Goal: Entertainment & Leisure: Browse casually

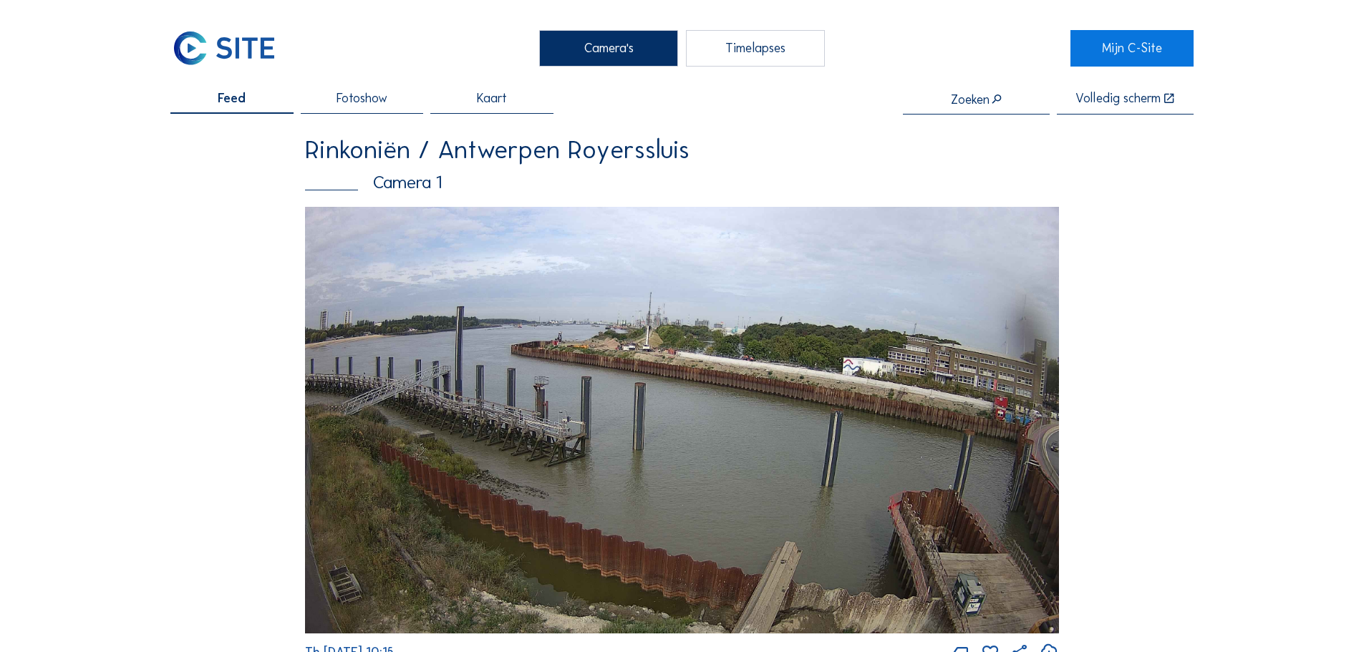
scroll to position [2377, 0]
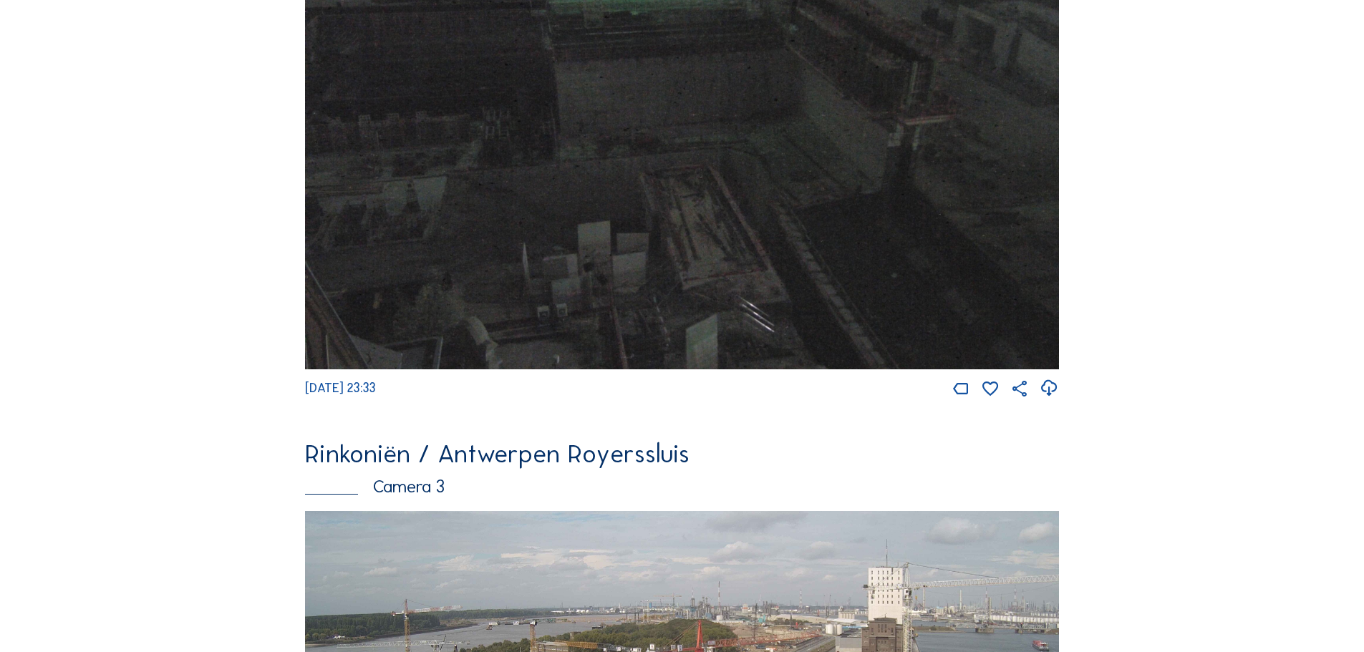
scroll to position [1862, 0]
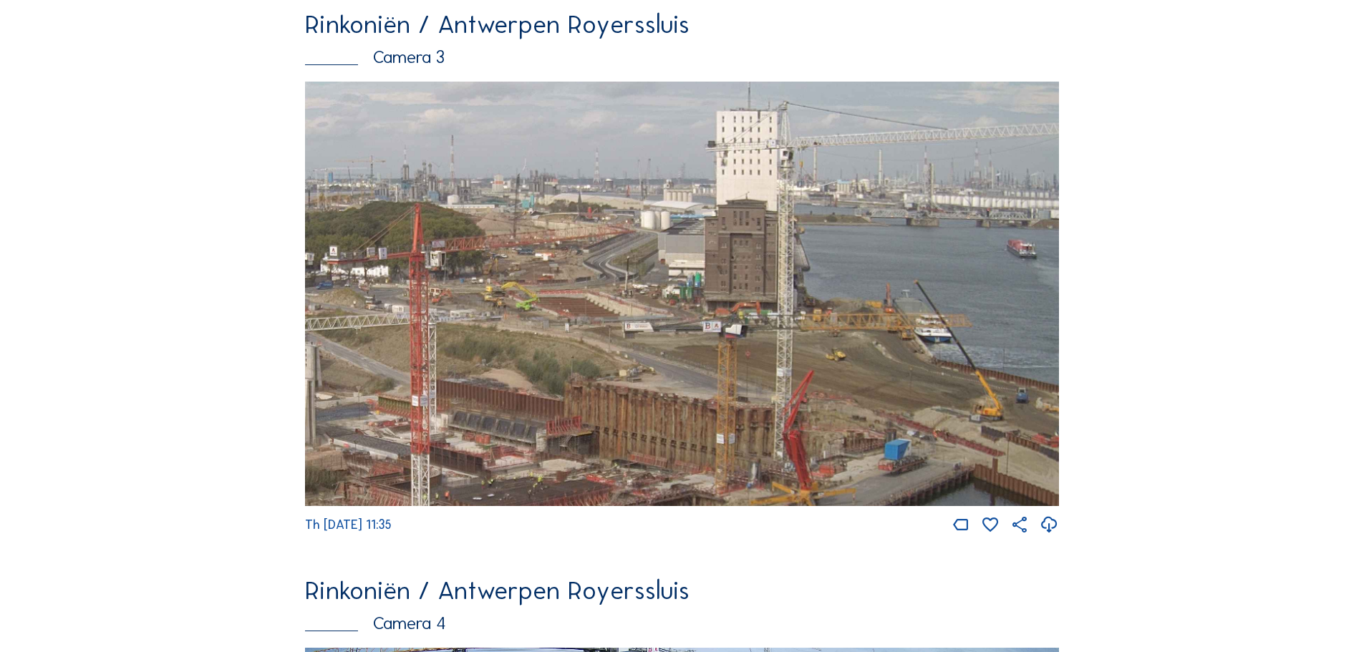
drag, startPoint x: 880, startPoint y: 365, endPoint x: 827, endPoint y: 397, distance: 62.0
click at [827, 397] on img at bounding box center [682, 294] width 754 height 424
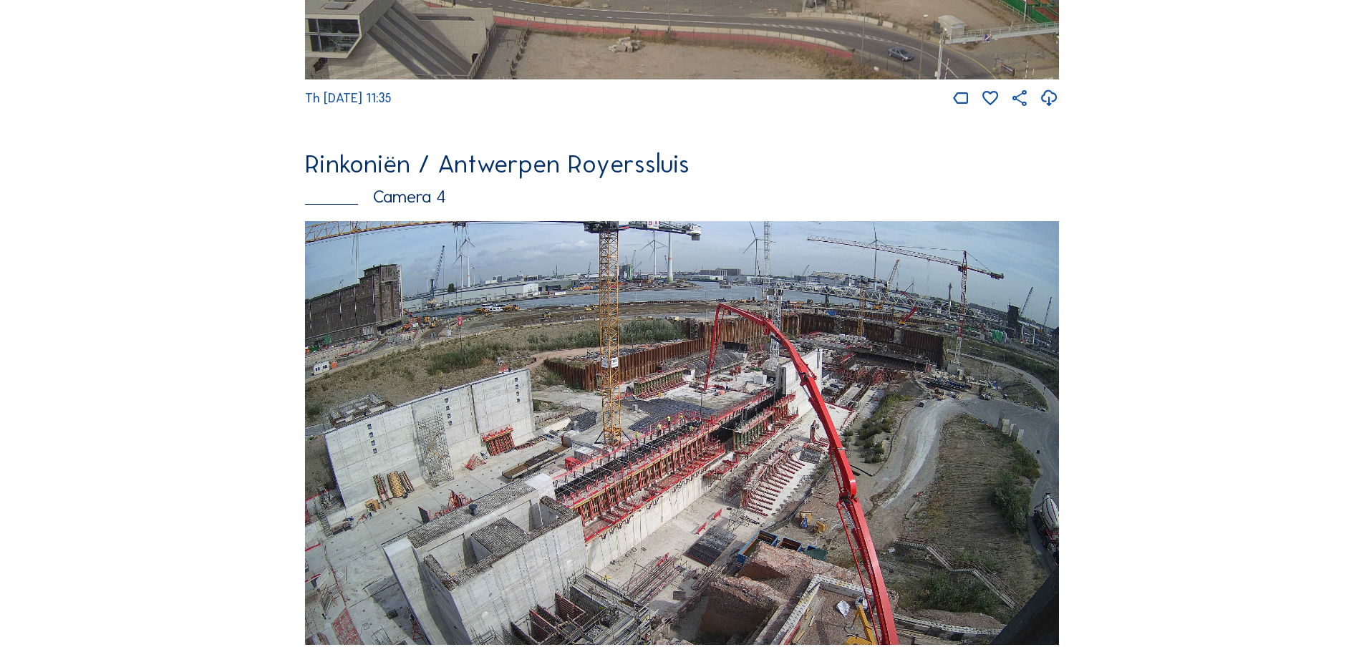
scroll to position [2578, 0]
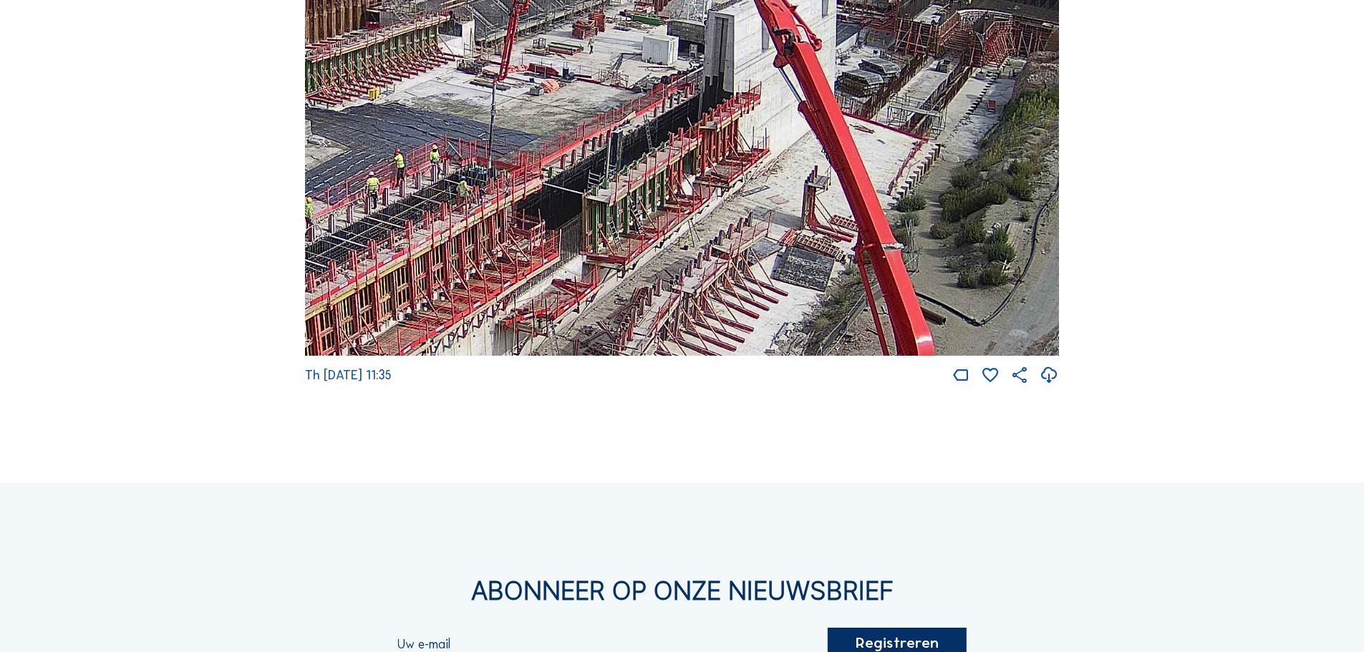
drag, startPoint x: 891, startPoint y: 169, endPoint x: 541, endPoint y: 151, distance: 350.5
click at [541, 151] on img at bounding box center [682, 144] width 754 height 424
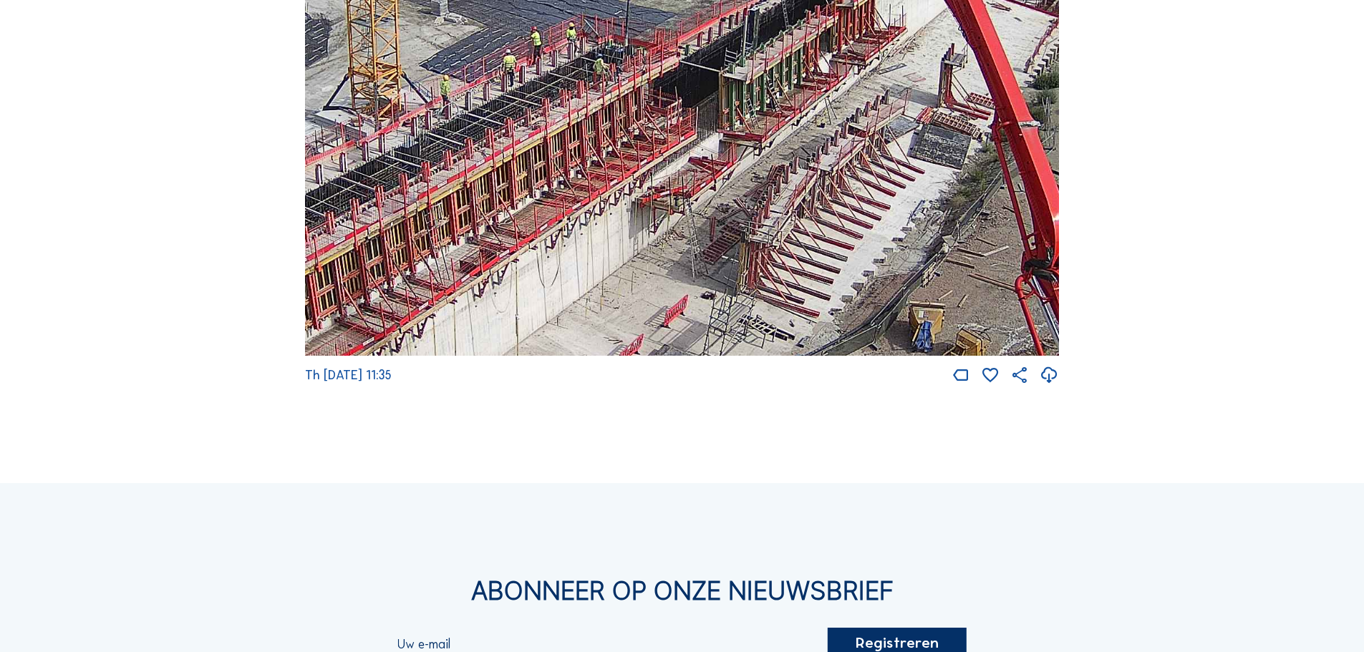
drag, startPoint x: 797, startPoint y: 307, endPoint x: 934, endPoint y: 185, distance: 183.5
click at [934, 185] on img at bounding box center [682, 144] width 754 height 424
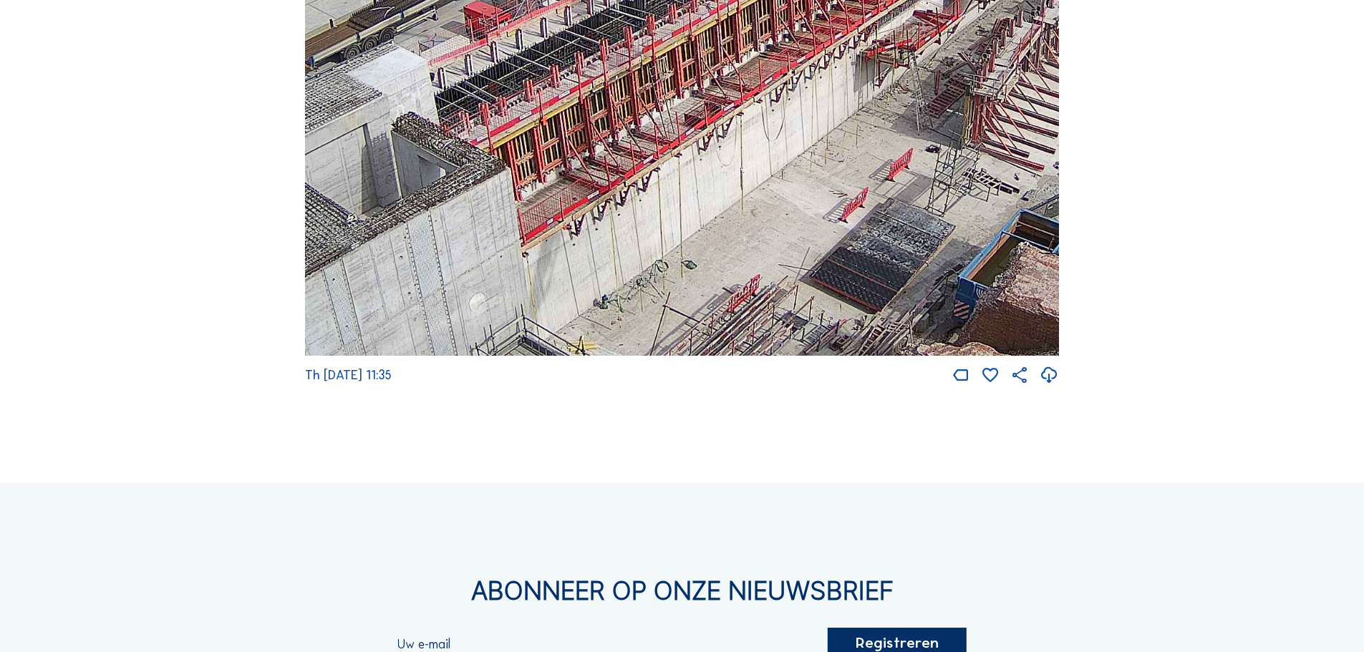
drag, startPoint x: 741, startPoint y: 220, endPoint x: 876, endPoint y: 132, distance: 161.8
click at [876, 132] on img at bounding box center [682, 144] width 754 height 424
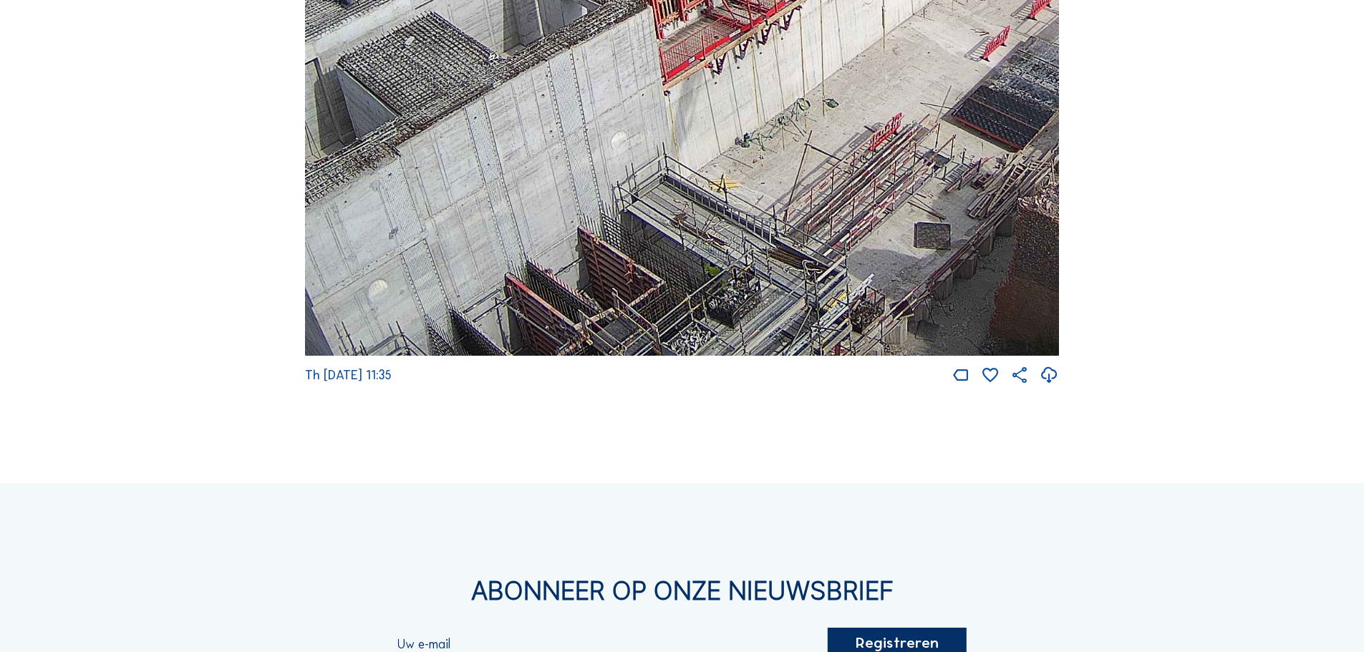
drag, startPoint x: 587, startPoint y: 232, endPoint x: 729, endPoint y: 70, distance: 215.1
click at [729, 70] on img at bounding box center [682, 144] width 754 height 424
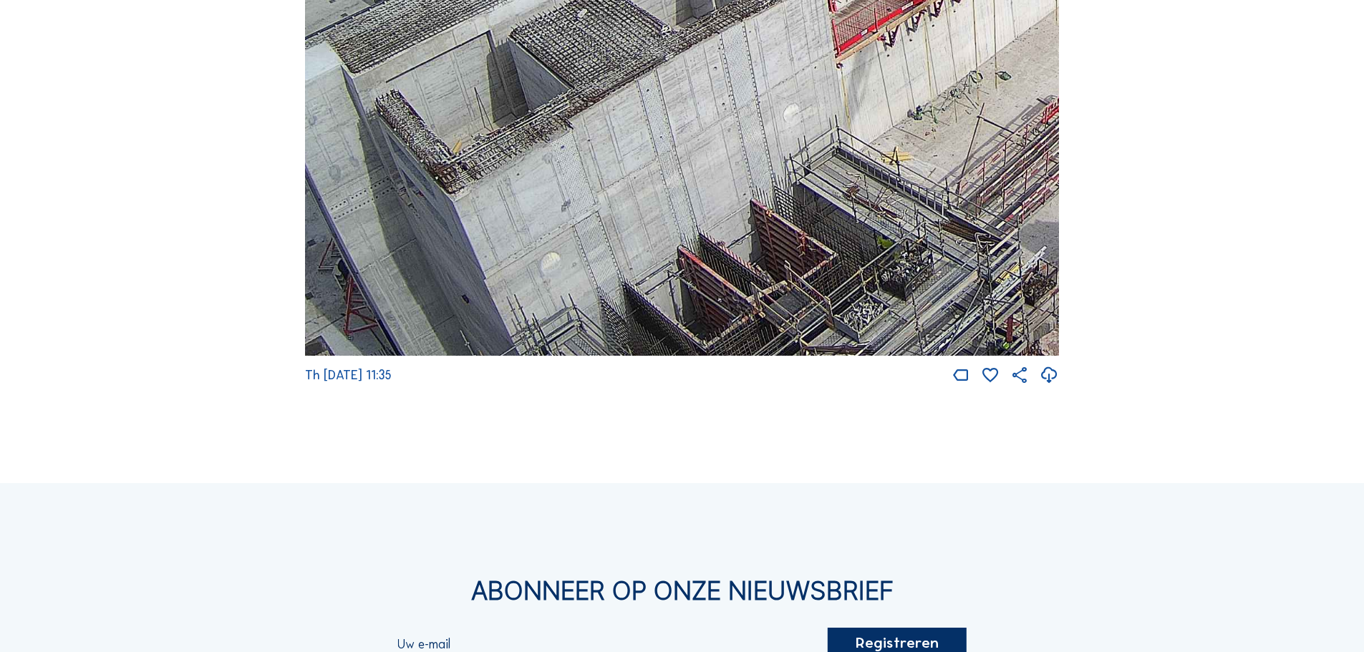
drag, startPoint x: 635, startPoint y: 254, endPoint x: 831, endPoint y: 94, distance: 253.3
click at [831, 94] on img at bounding box center [682, 144] width 754 height 424
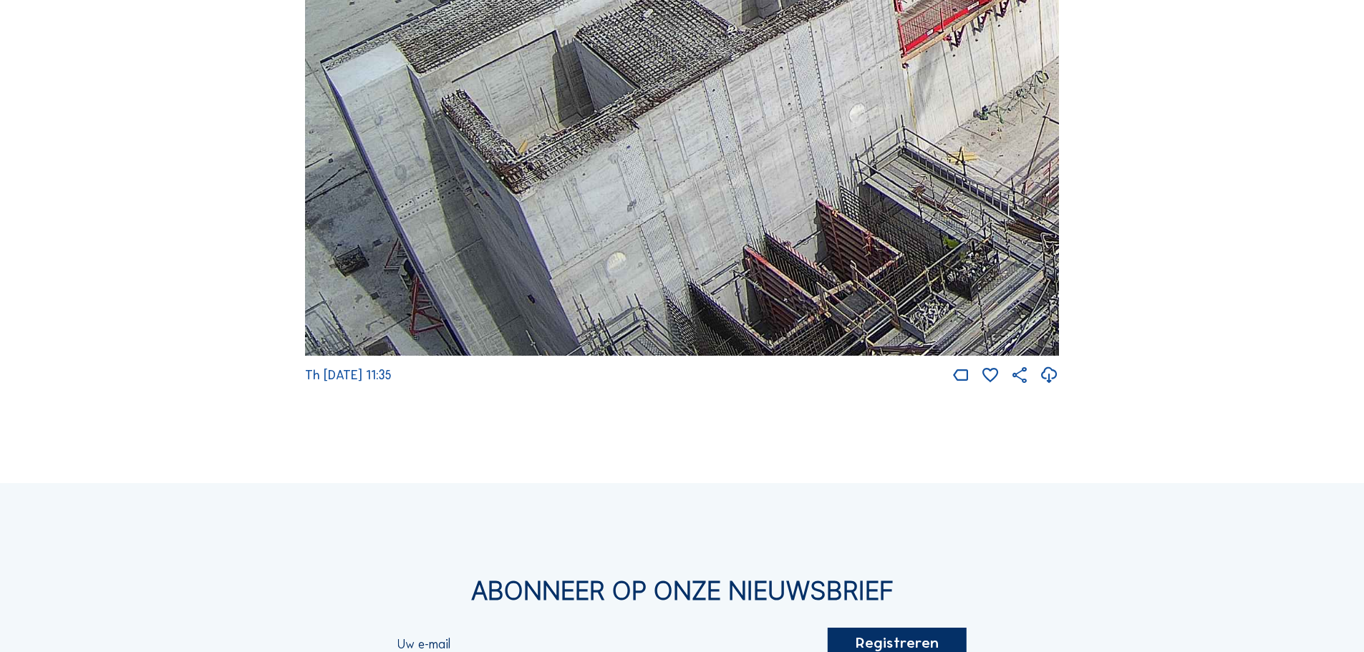
drag, startPoint x: 520, startPoint y: 239, endPoint x: 562, endPoint y: 214, distance: 49.1
click at [562, 214] on img at bounding box center [682, 144] width 754 height 424
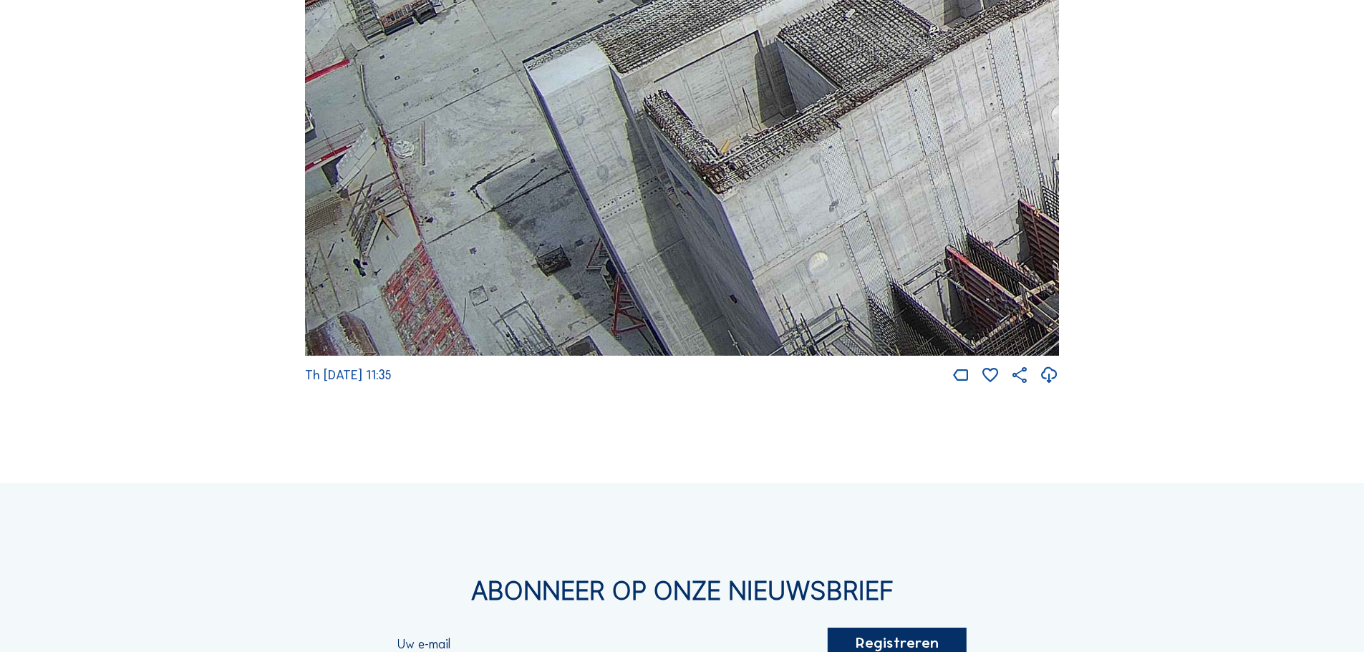
drag, startPoint x: 640, startPoint y: 296, endPoint x: 1004, endPoint y: 229, distance: 370.4
click at [1004, 229] on img at bounding box center [682, 144] width 754 height 424
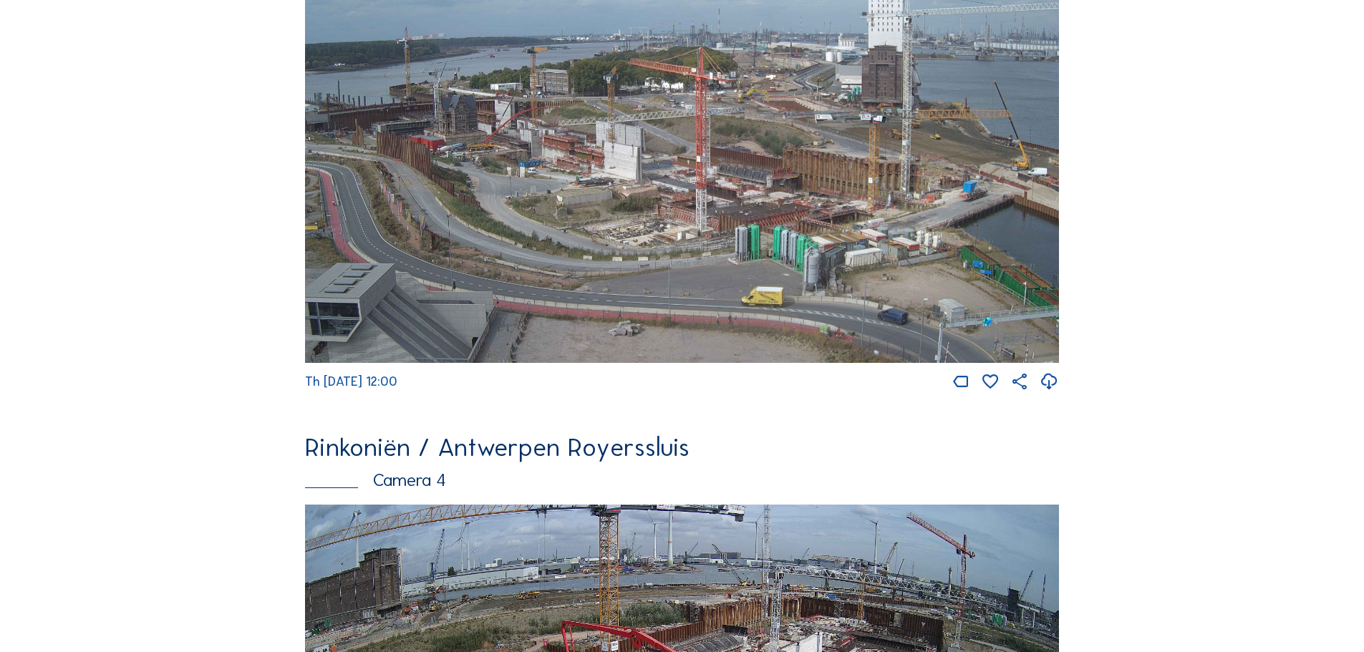
scroll to position [2435, 0]
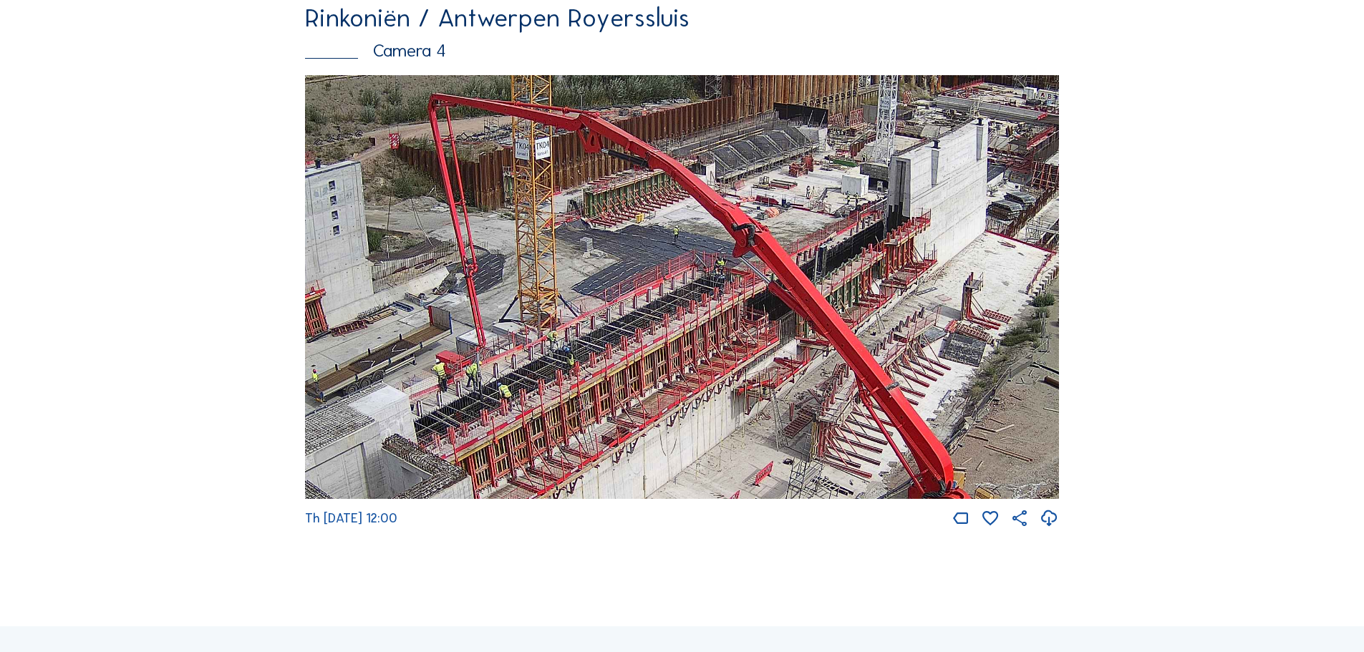
drag, startPoint x: 558, startPoint y: 371, endPoint x: 716, endPoint y: 459, distance: 181.1
click at [716, 459] on img at bounding box center [682, 287] width 754 height 424
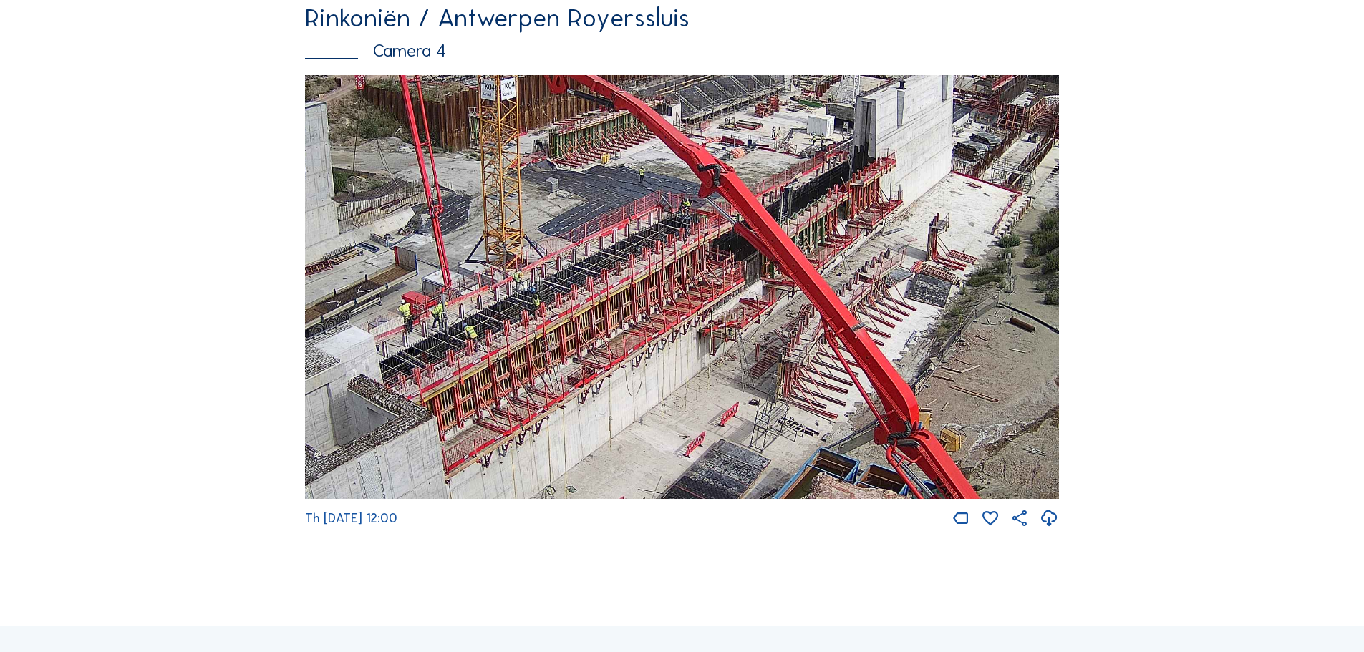
drag, startPoint x: 729, startPoint y: 324, endPoint x: 695, endPoint y: 264, distance: 68.6
click at [695, 264] on img at bounding box center [682, 287] width 754 height 424
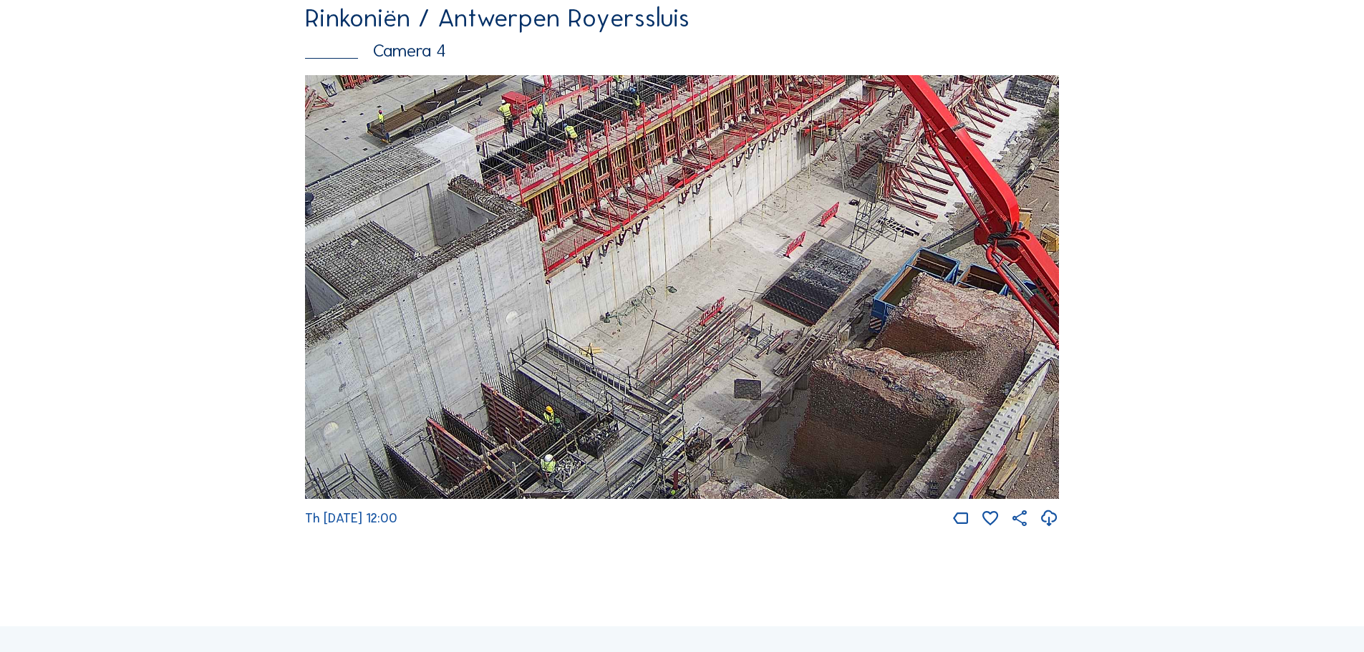
drag, startPoint x: 557, startPoint y: 430, endPoint x: 657, endPoint y: 175, distance: 274.5
click at [657, 175] on img at bounding box center [682, 287] width 754 height 424
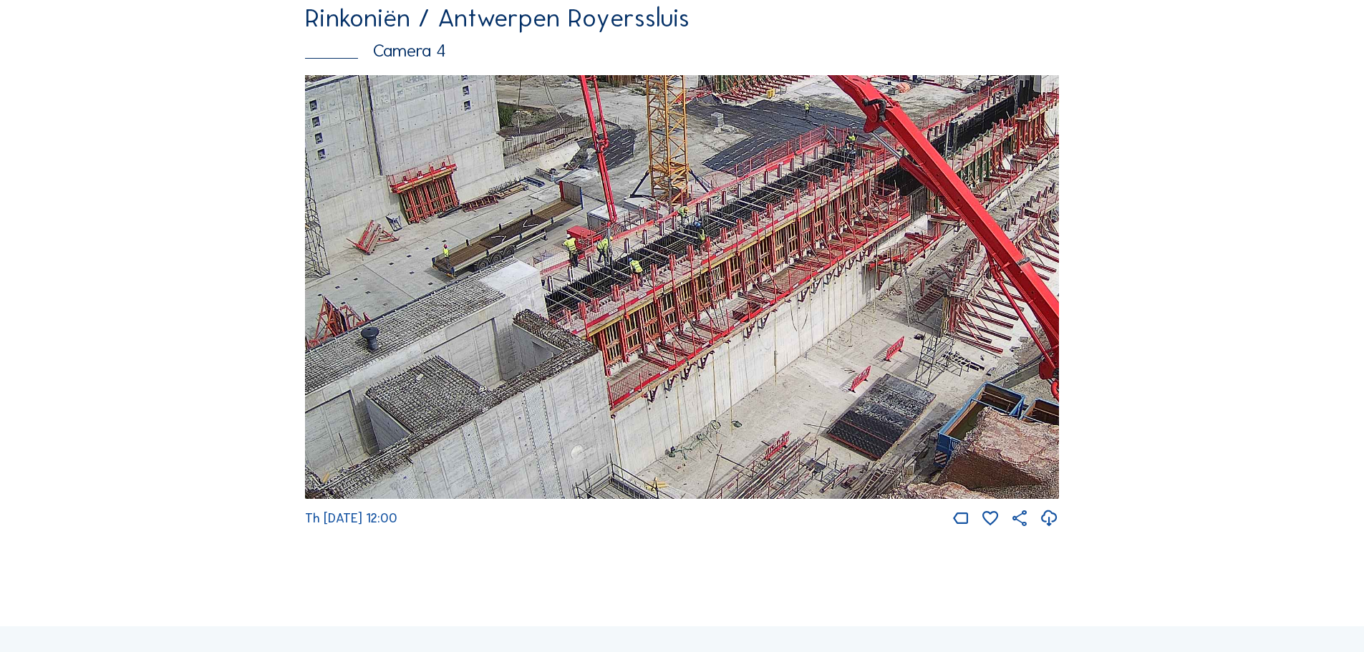
drag, startPoint x: 515, startPoint y: 333, endPoint x: 485, endPoint y: 438, distance: 109.4
click at [485, 438] on img at bounding box center [682, 287] width 754 height 424
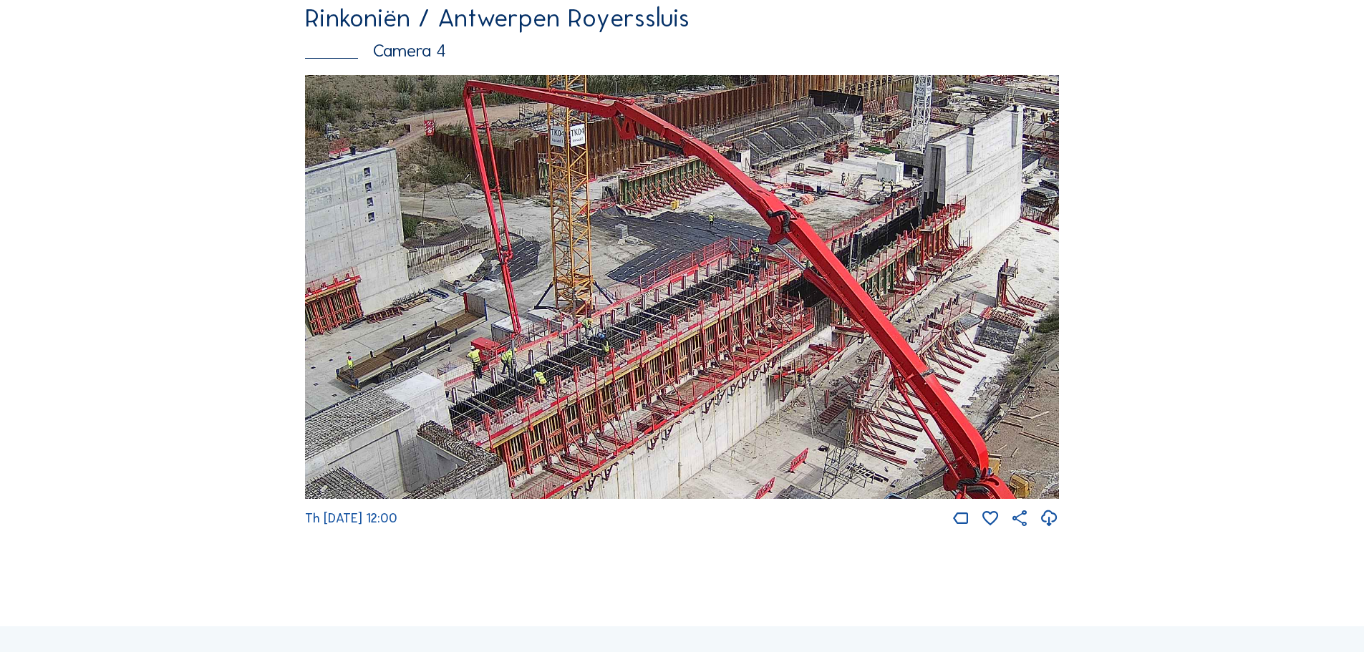
drag, startPoint x: 738, startPoint y: 301, endPoint x: 696, endPoint y: 359, distance: 71.7
click at [696, 359] on img at bounding box center [682, 287] width 754 height 424
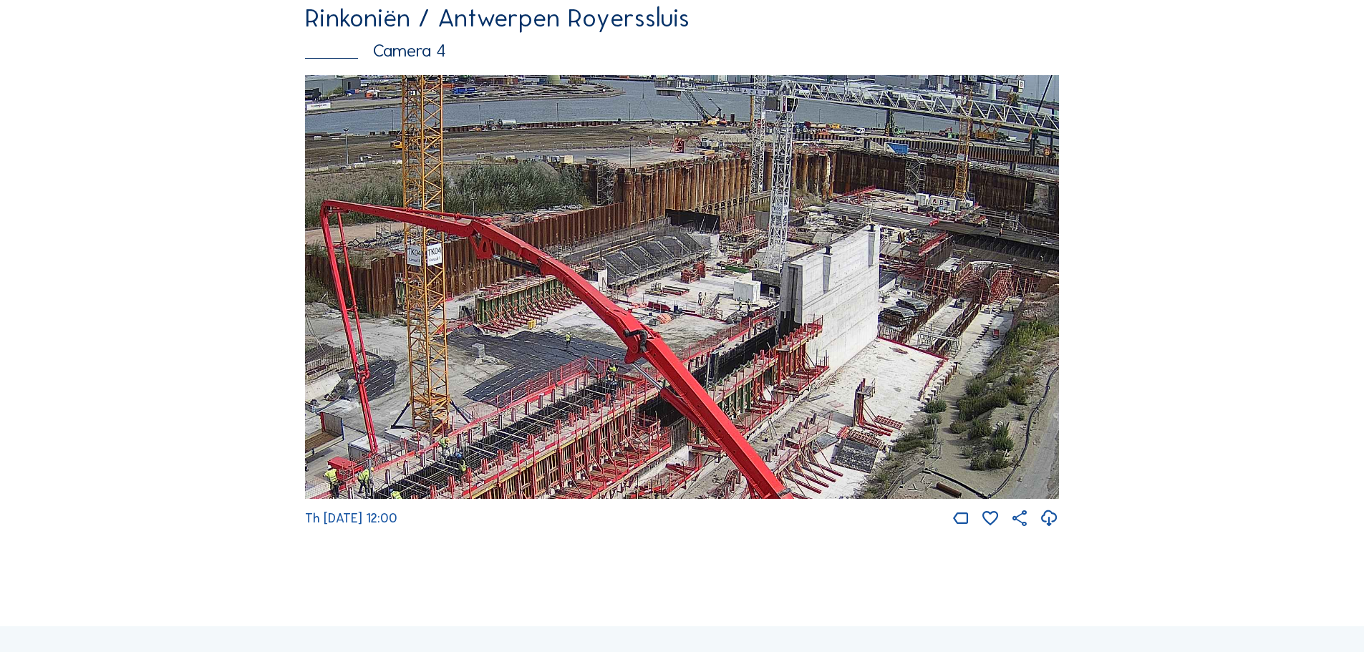
drag, startPoint x: 835, startPoint y: 315, endPoint x: 694, endPoint y: 432, distance: 183.5
click at [694, 432] on img at bounding box center [682, 287] width 754 height 424
drag, startPoint x: 953, startPoint y: 260, endPoint x: 928, endPoint y: 270, distance: 27.0
click at [928, 270] on img at bounding box center [682, 287] width 754 height 424
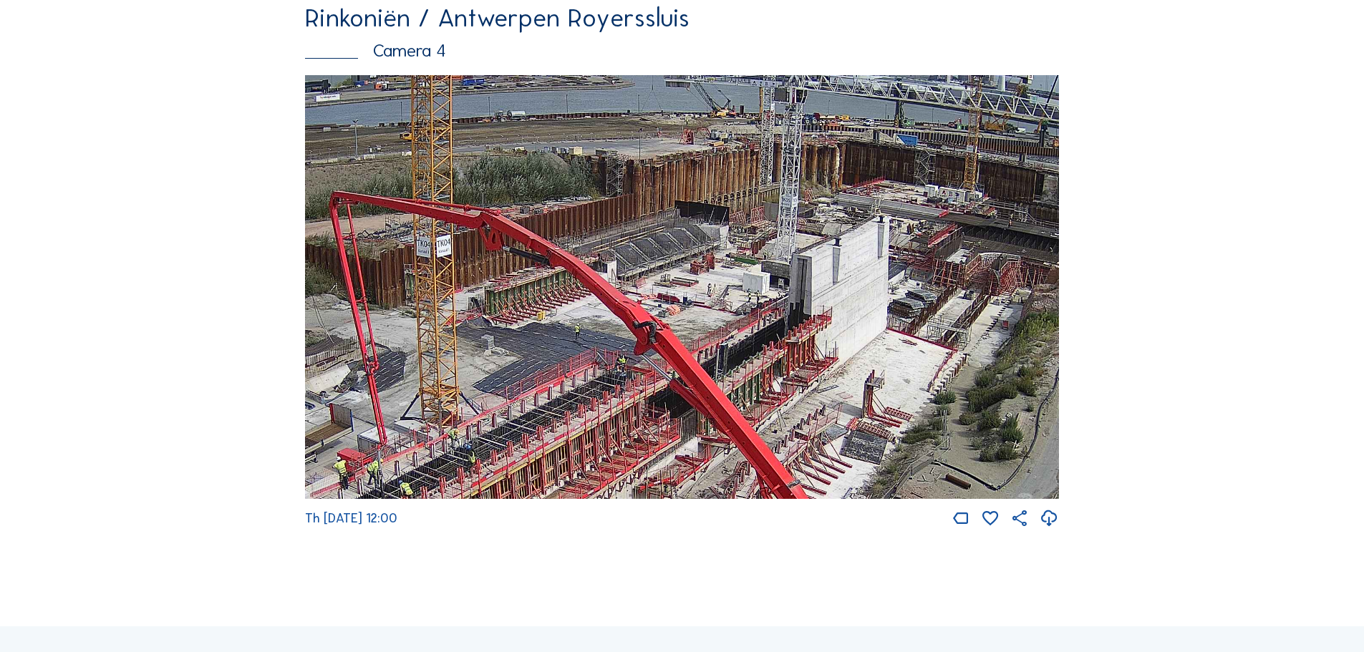
click at [723, 334] on img at bounding box center [682, 287] width 754 height 424
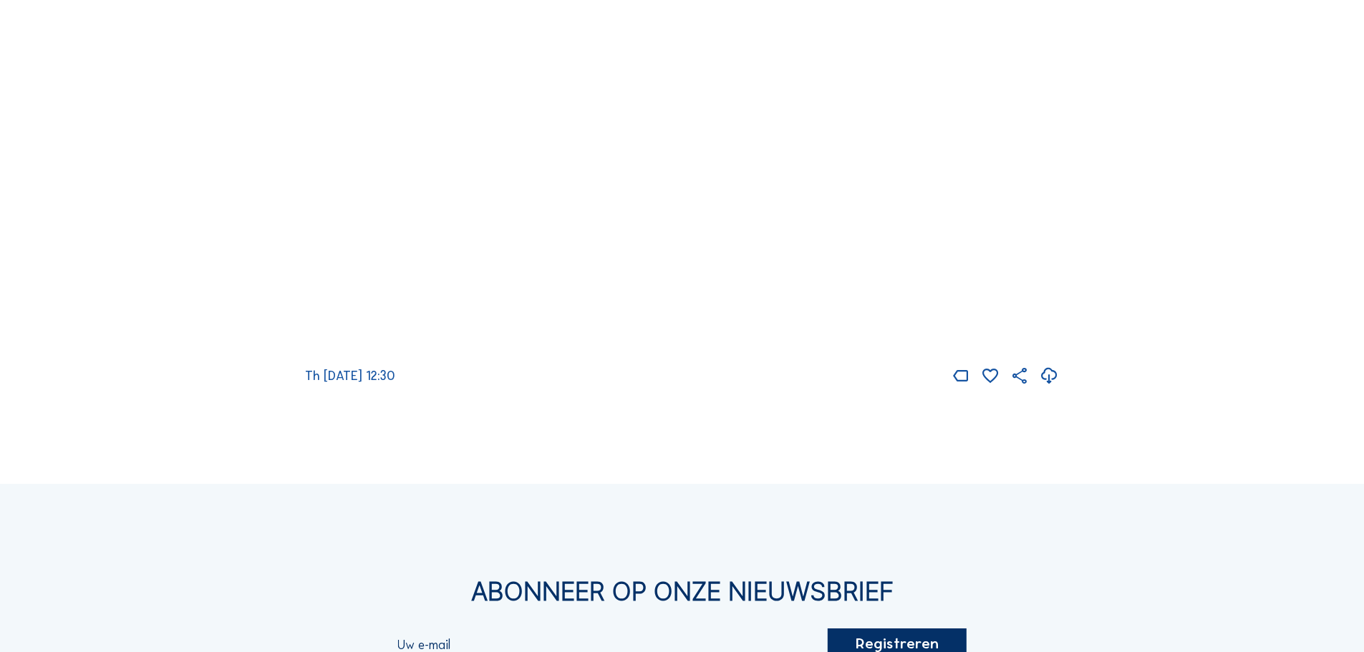
scroll to position [2434, 0]
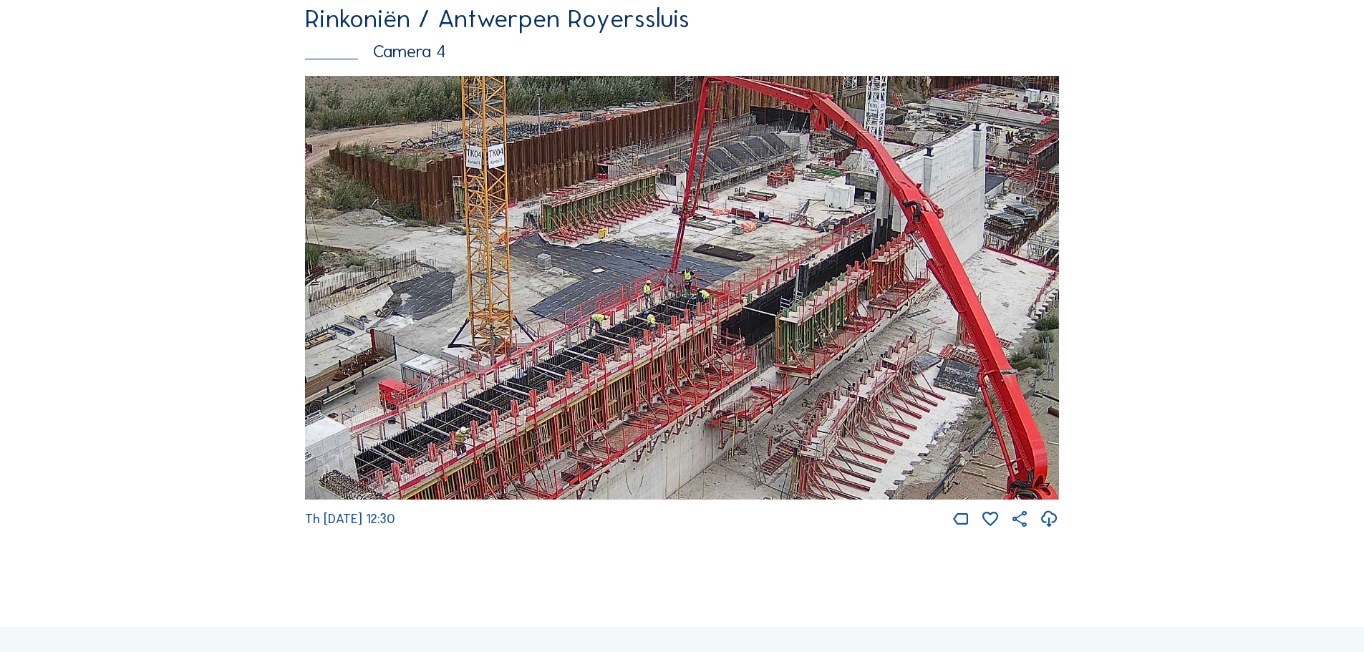
drag, startPoint x: 790, startPoint y: 308, endPoint x: 782, endPoint y: 323, distance: 16.6
click at [782, 323] on img at bounding box center [682, 288] width 754 height 424
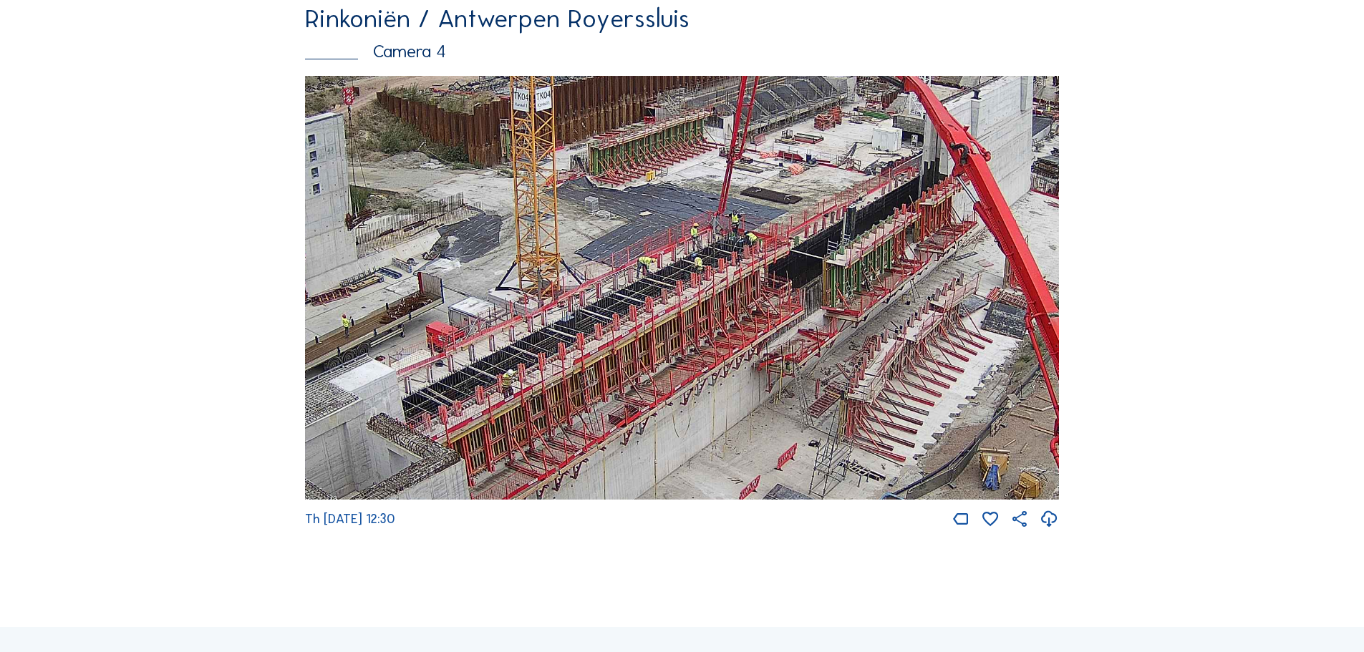
drag, startPoint x: 857, startPoint y: 397, endPoint x: 896, endPoint y: 345, distance: 65.0
click at [896, 345] on img at bounding box center [682, 288] width 754 height 424
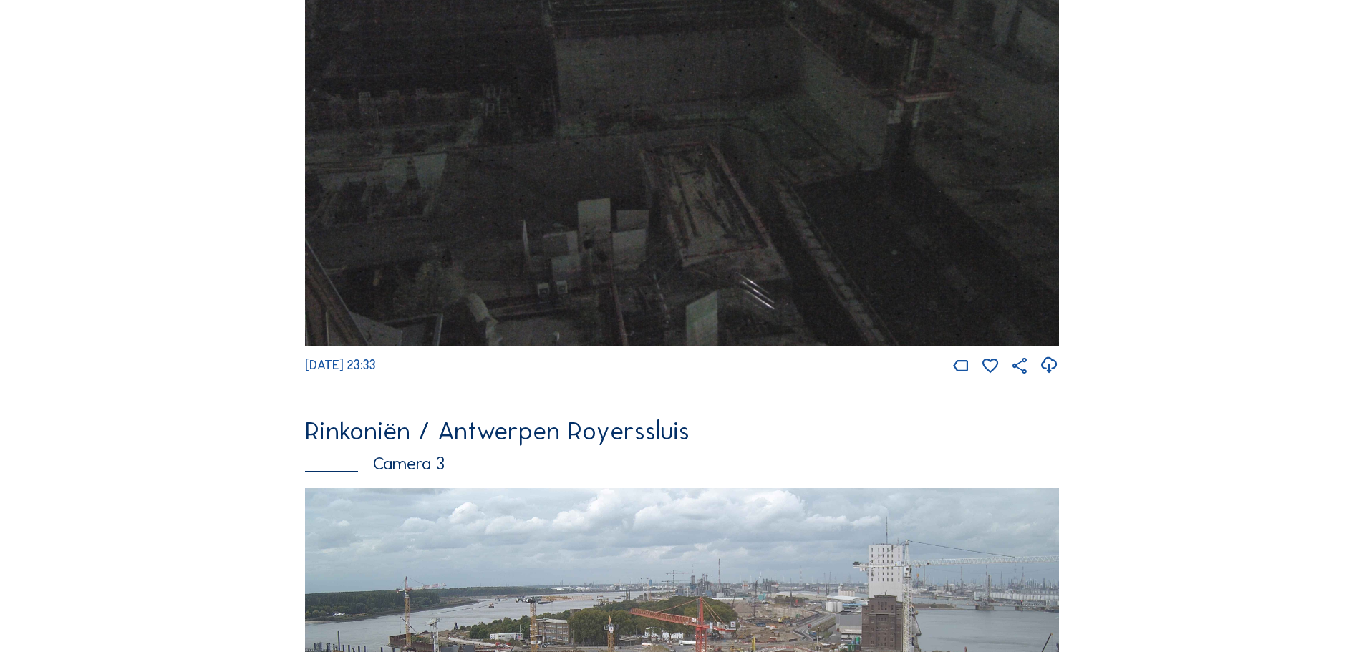
scroll to position [0, 0]
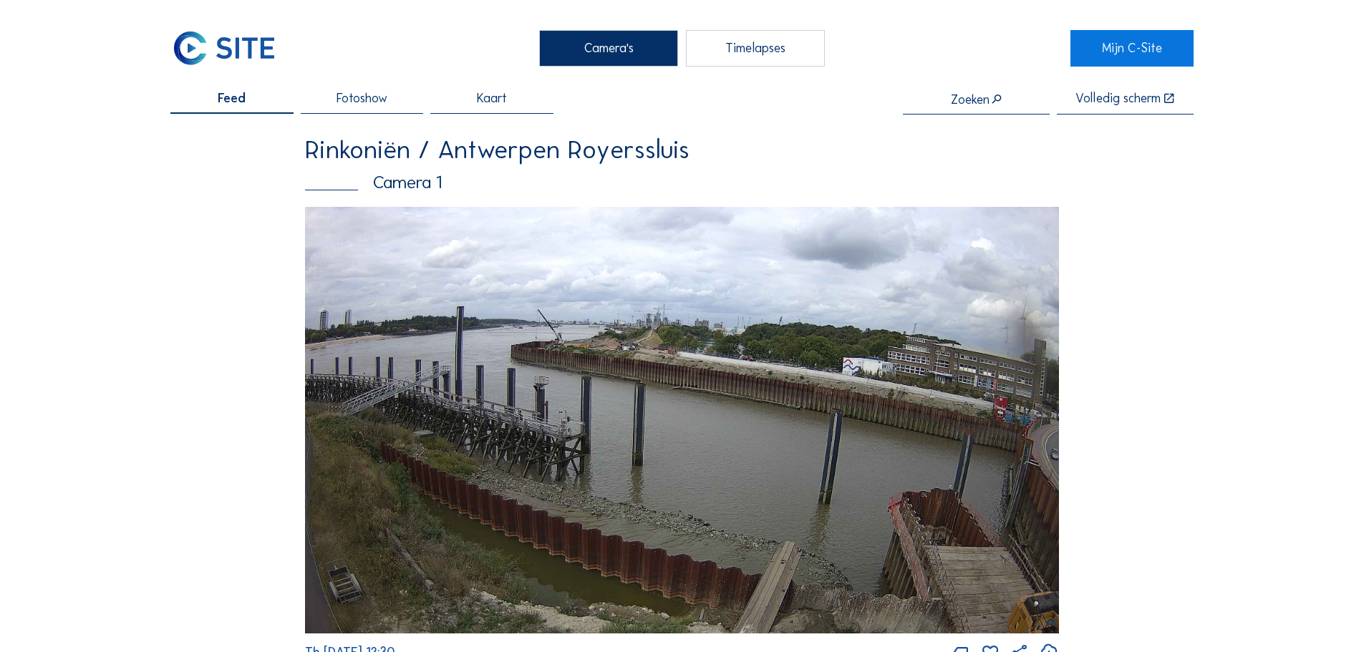
click at [215, 64] on img at bounding box center [223, 48] width 107 height 36
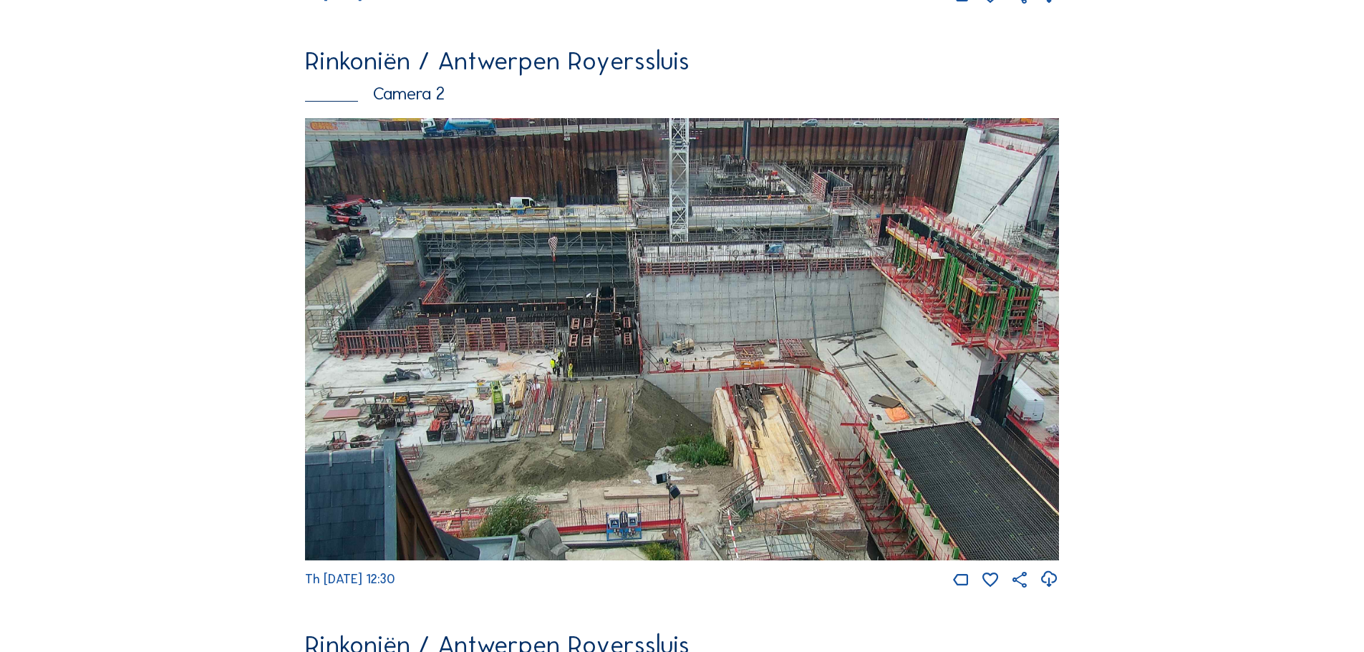
scroll to position [716, 0]
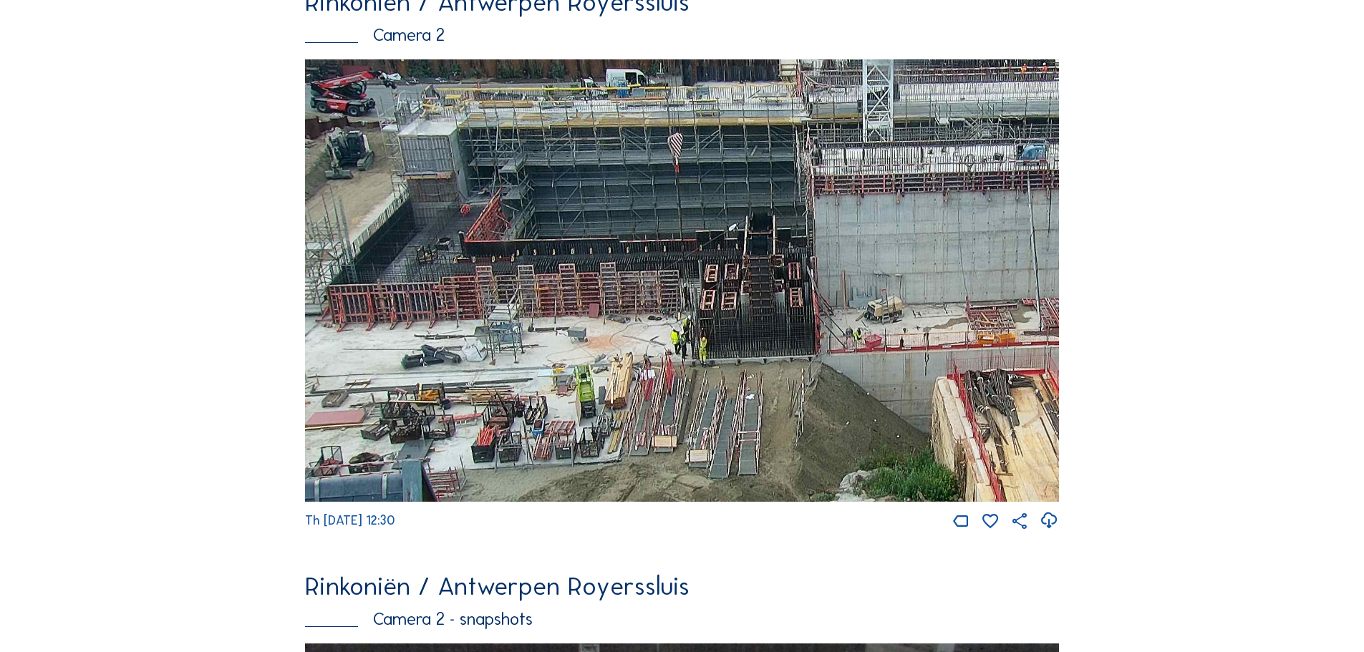
drag, startPoint x: 671, startPoint y: 378, endPoint x: 820, endPoint y: 411, distance: 152.5
click at [820, 411] on img at bounding box center [682, 280] width 754 height 442
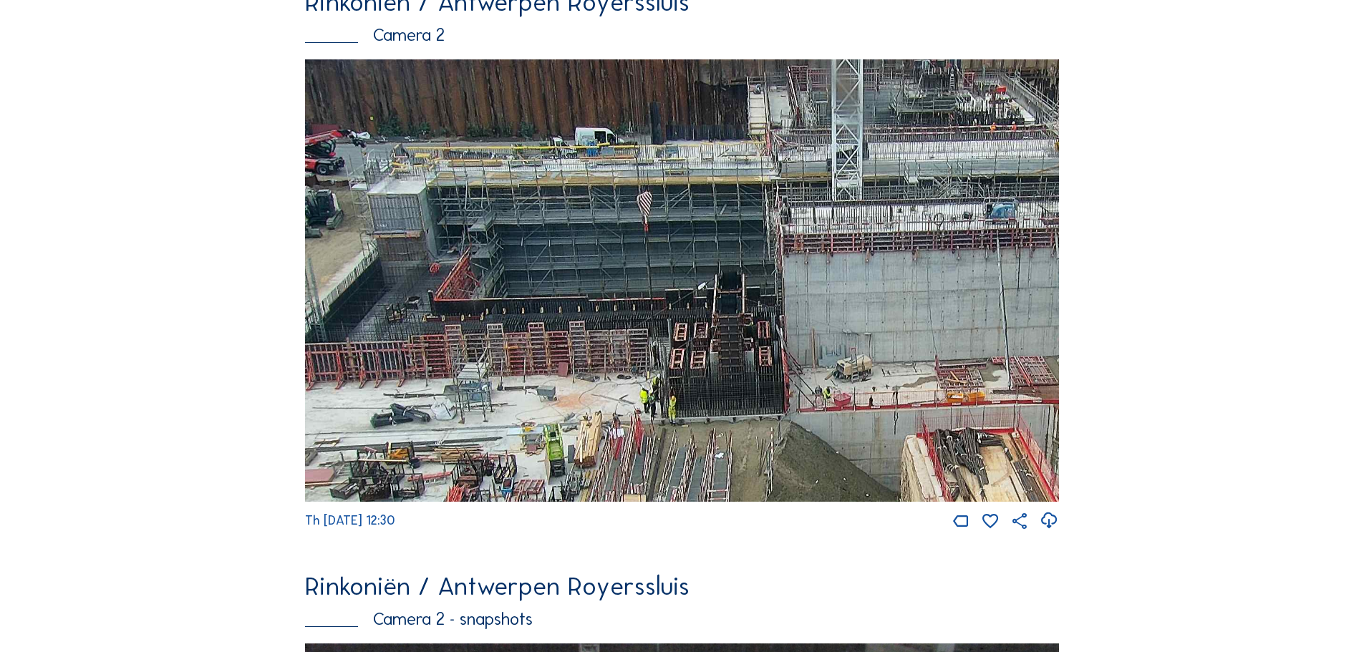
drag, startPoint x: 941, startPoint y: 418, endPoint x: 910, endPoint y: 477, distance: 66.3
click at [910, 477] on img at bounding box center [682, 280] width 754 height 442
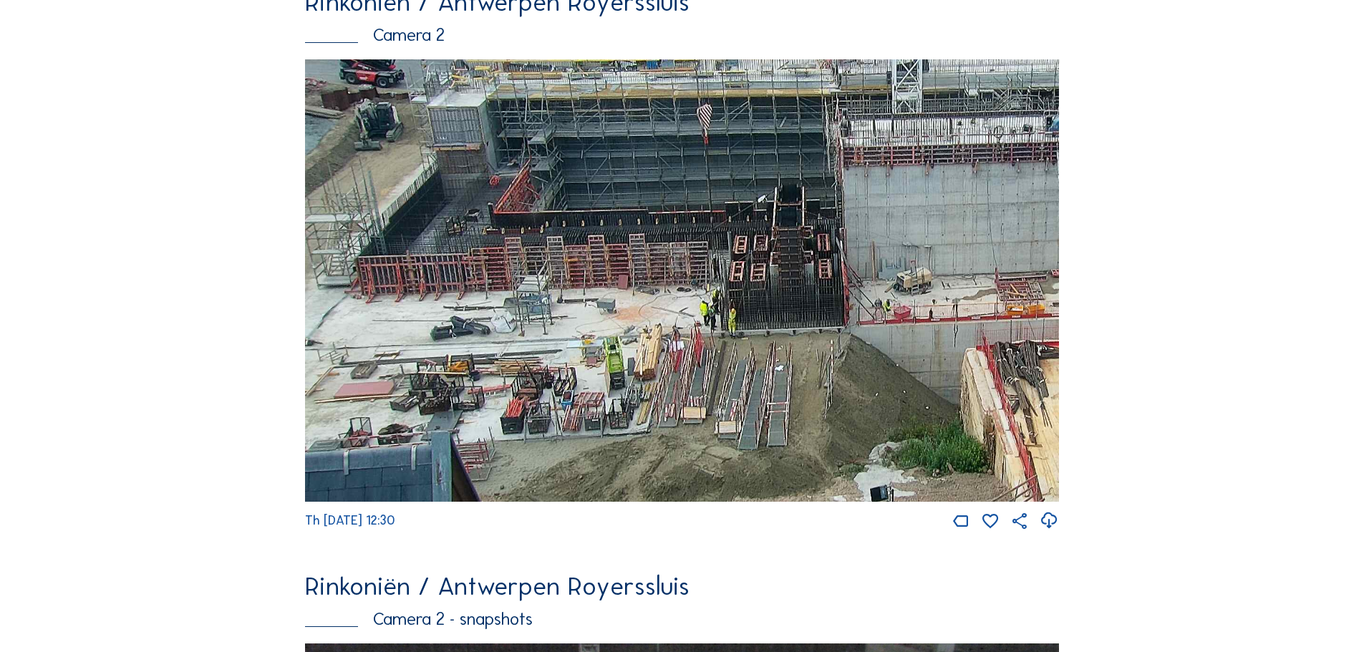
drag, startPoint x: 740, startPoint y: 368, endPoint x: 964, endPoint y: 318, distance: 229.6
click at [964, 318] on img at bounding box center [682, 280] width 754 height 442
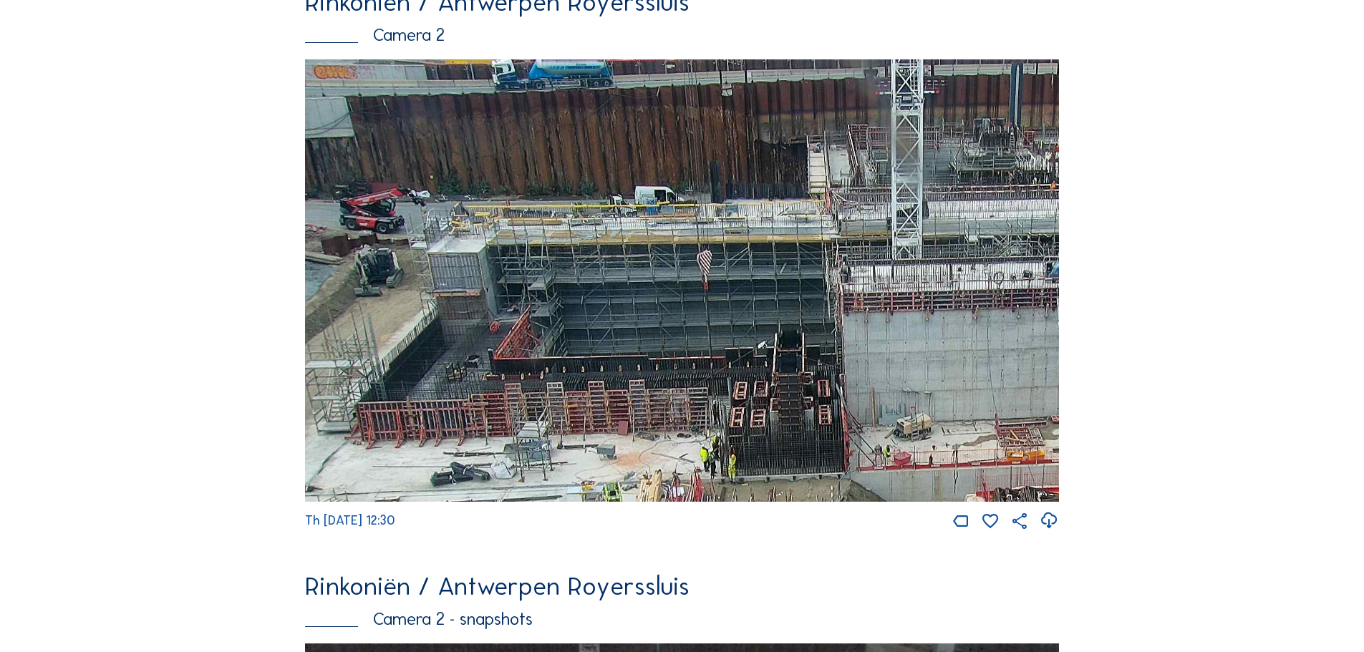
drag, startPoint x: 548, startPoint y: 281, endPoint x: 706, endPoint y: 462, distance: 239.5
click at [706, 462] on img at bounding box center [682, 280] width 754 height 442
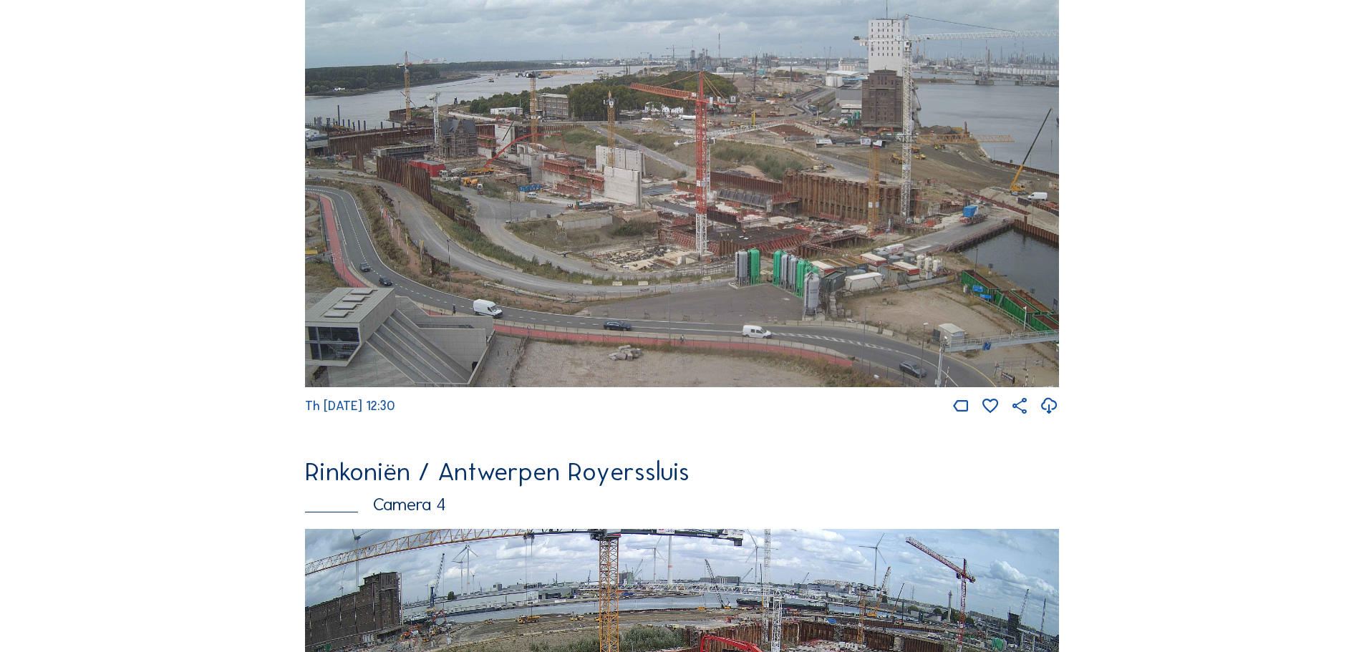
scroll to position [2004, 0]
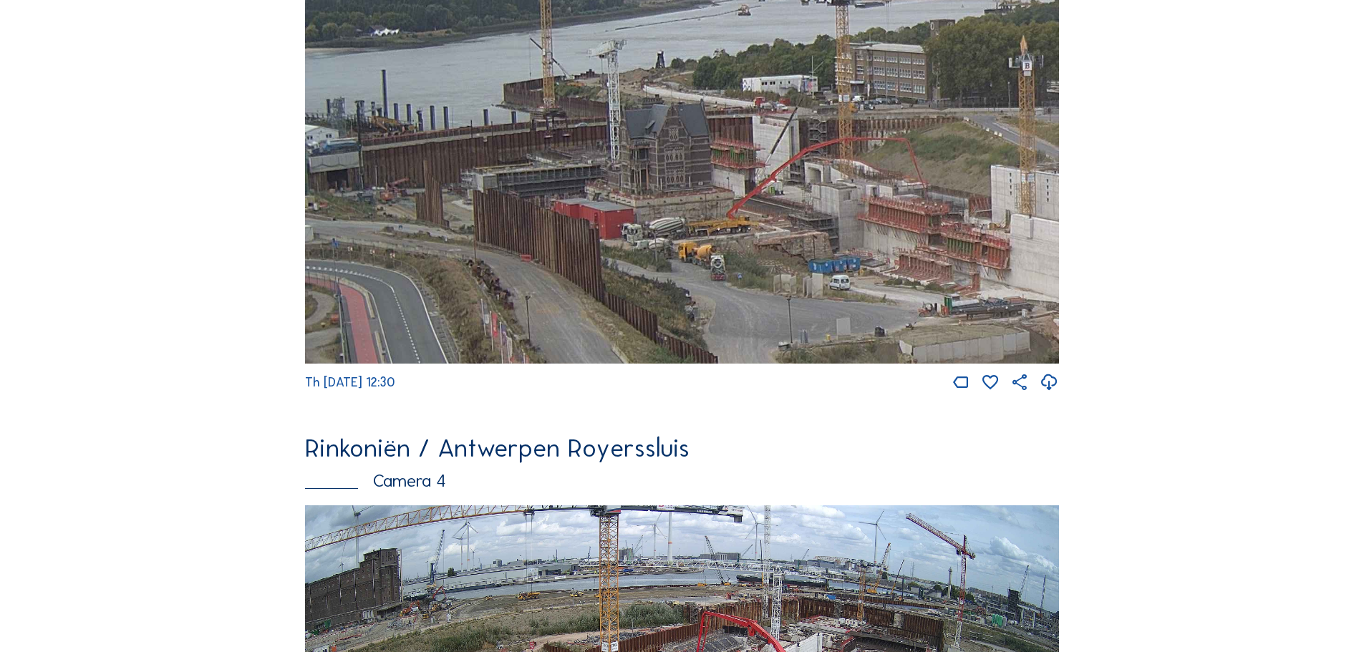
drag, startPoint x: 556, startPoint y: 230, endPoint x: 876, endPoint y: 281, distance: 324.0
click at [876, 281] on img at bounding box center [682, 151] width 754 height 424
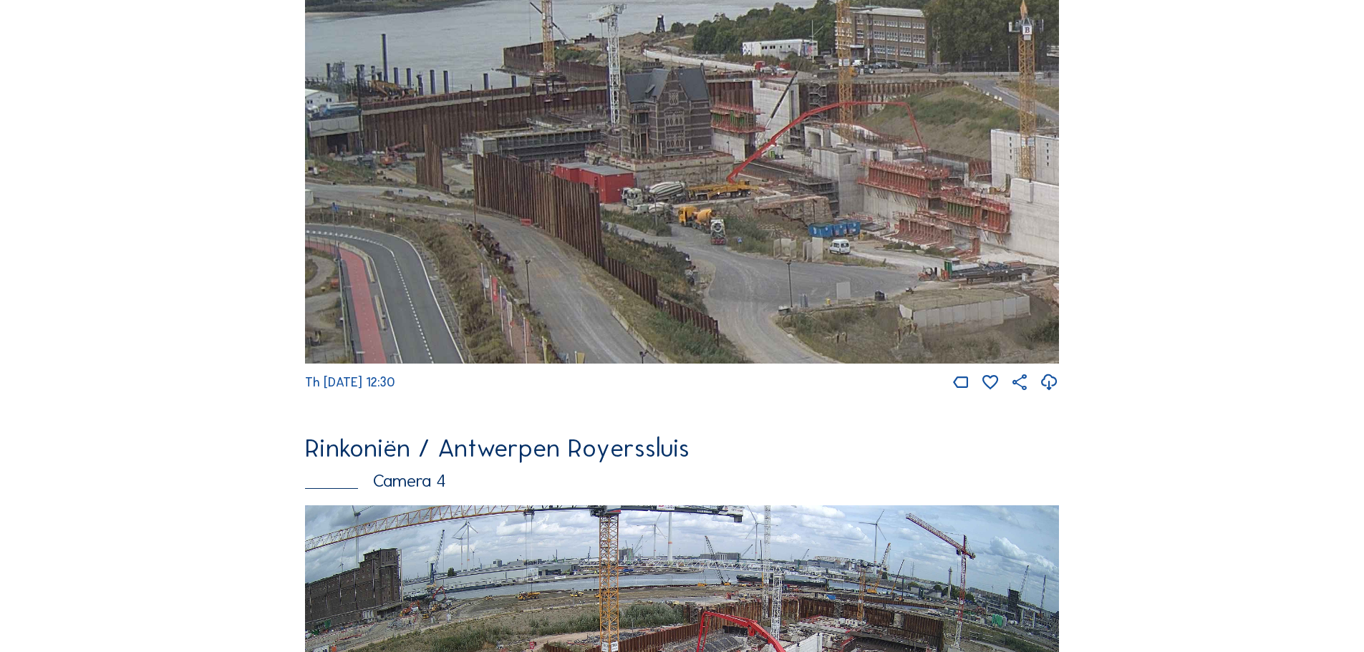
drag, startPoint x: 599, startPoint y: 326, endPoint x: 633, endPoint y: 291, distance: 49.1
click at [633, 291] on img at bounding box center [682, 151] width 754 height 424
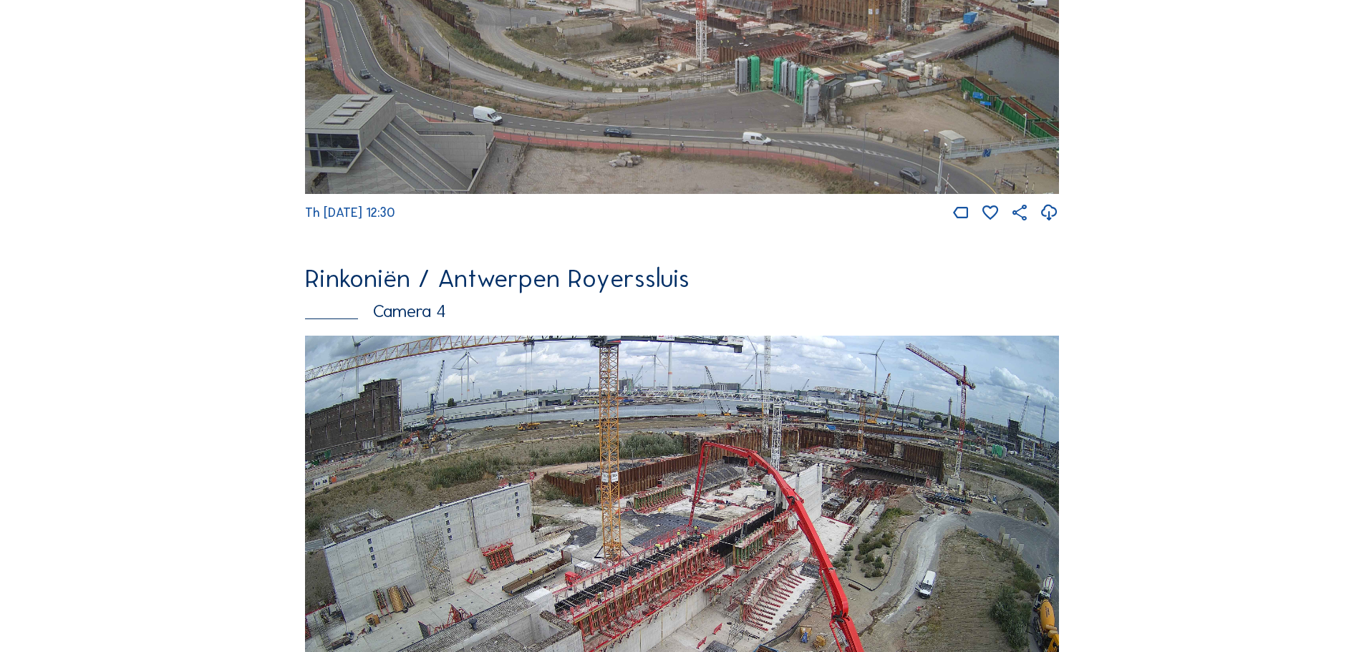
scroll to position [2434, 0]
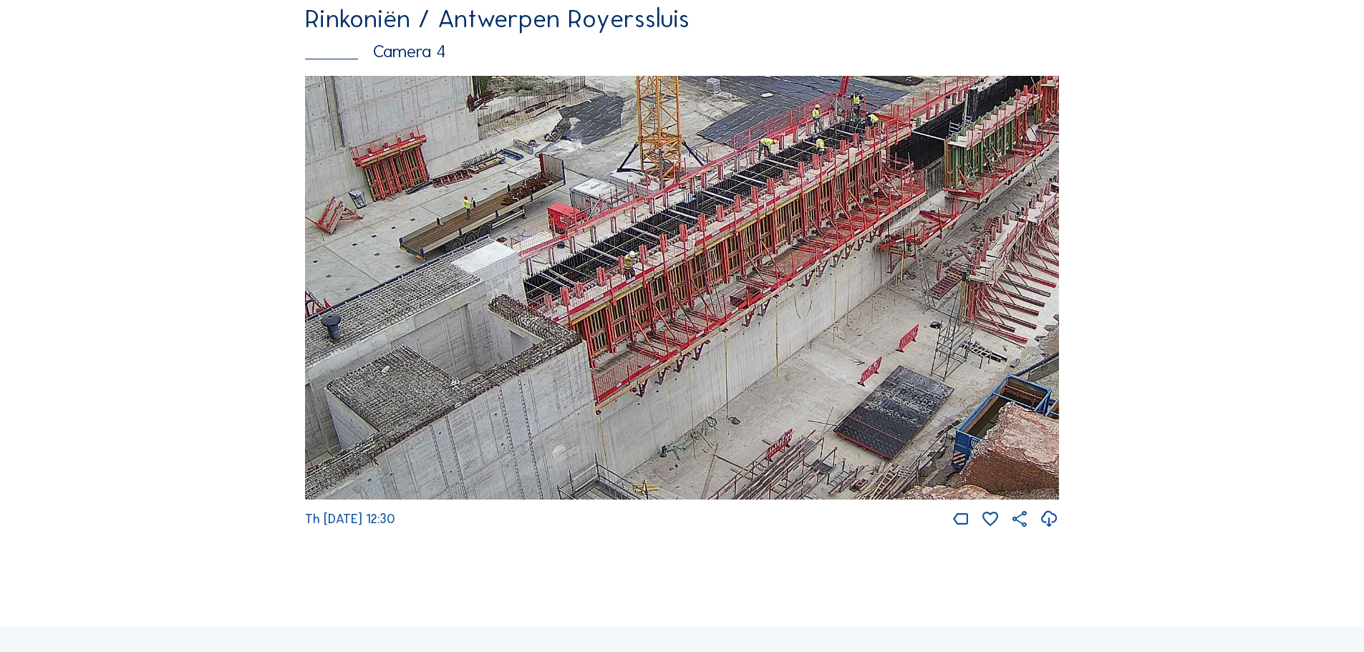
drag, startPoint x: 653, startPoint y: 365, endPoint x: 844, endPoint y: 245, distance: 225.8
click at [844, 245] on img at bounding box center [682, 288] width 754 height 424
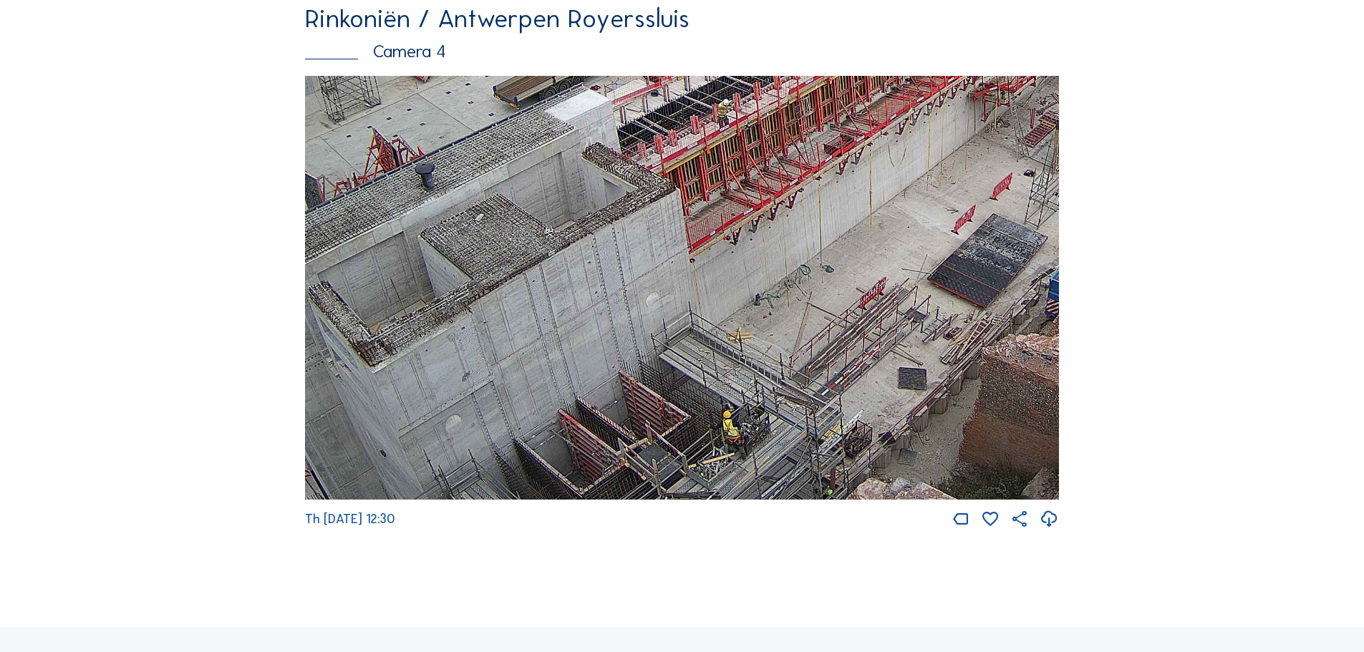
drag, startPoint x: 555, startPoint y: 357, endPoint x: 646, endPoint y: 193, distance: 187.7
click at [646, 193] on img at bounding box center [682, 288] width 754 height 424
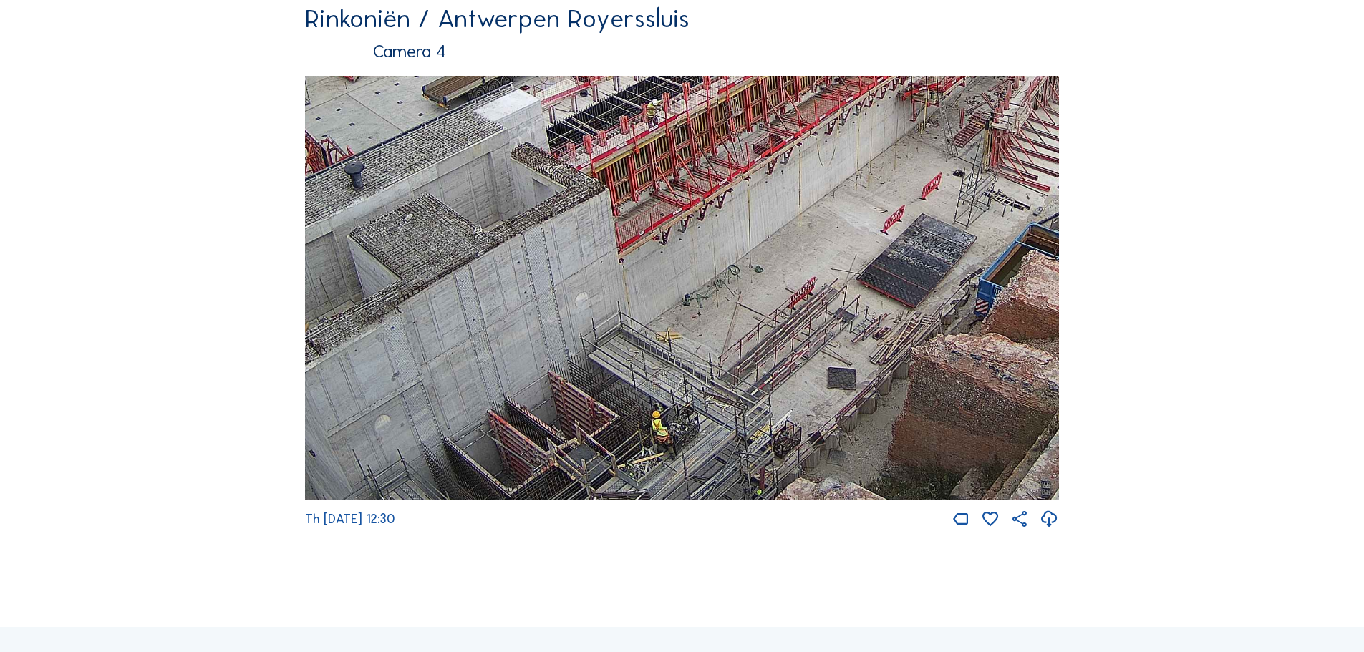
drag, startPoint x: 937, startPoint y: 375, endPoint x: 858, endPoint y: 237, distance: 159.4
click at [860, 238] on img at bounding box center [682, 288] width 754 height 424
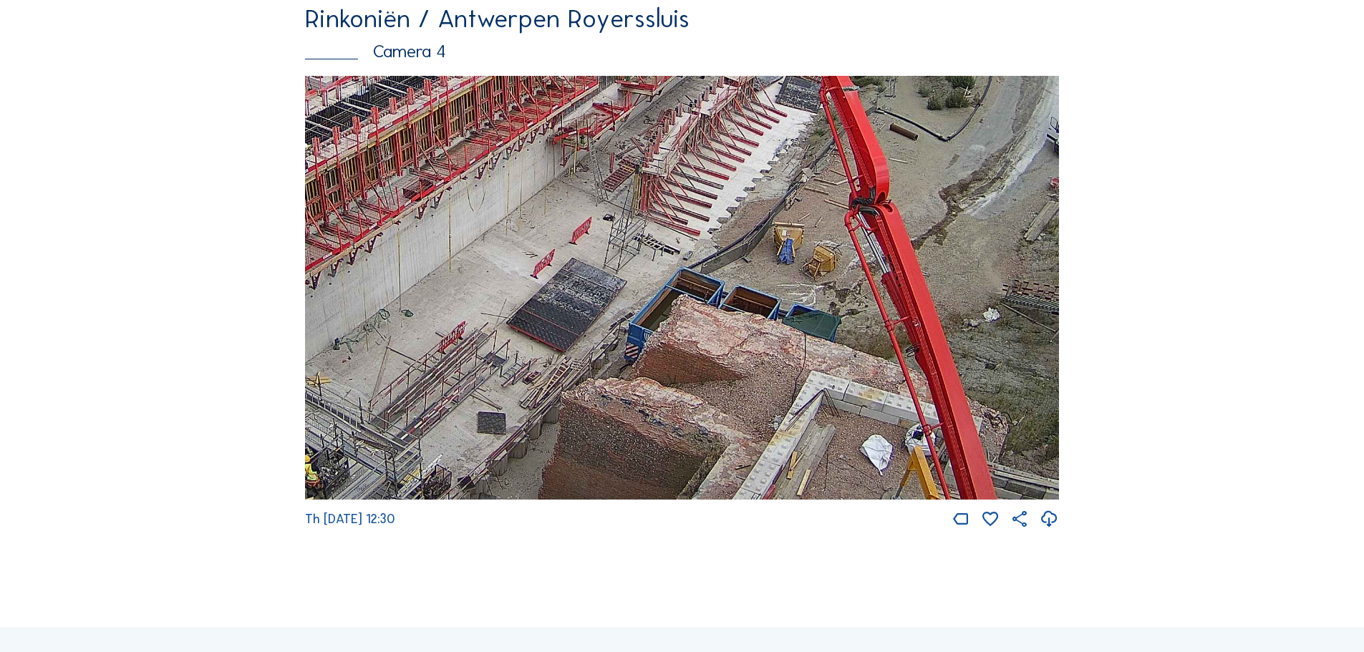
drag, startPoint x: 993, startPoint y: 238, endPoint x: 649, endPoint y: 283, distance: 346.5
click at [649, 283] on img at bounding box center [682, 288] width 754 height 424
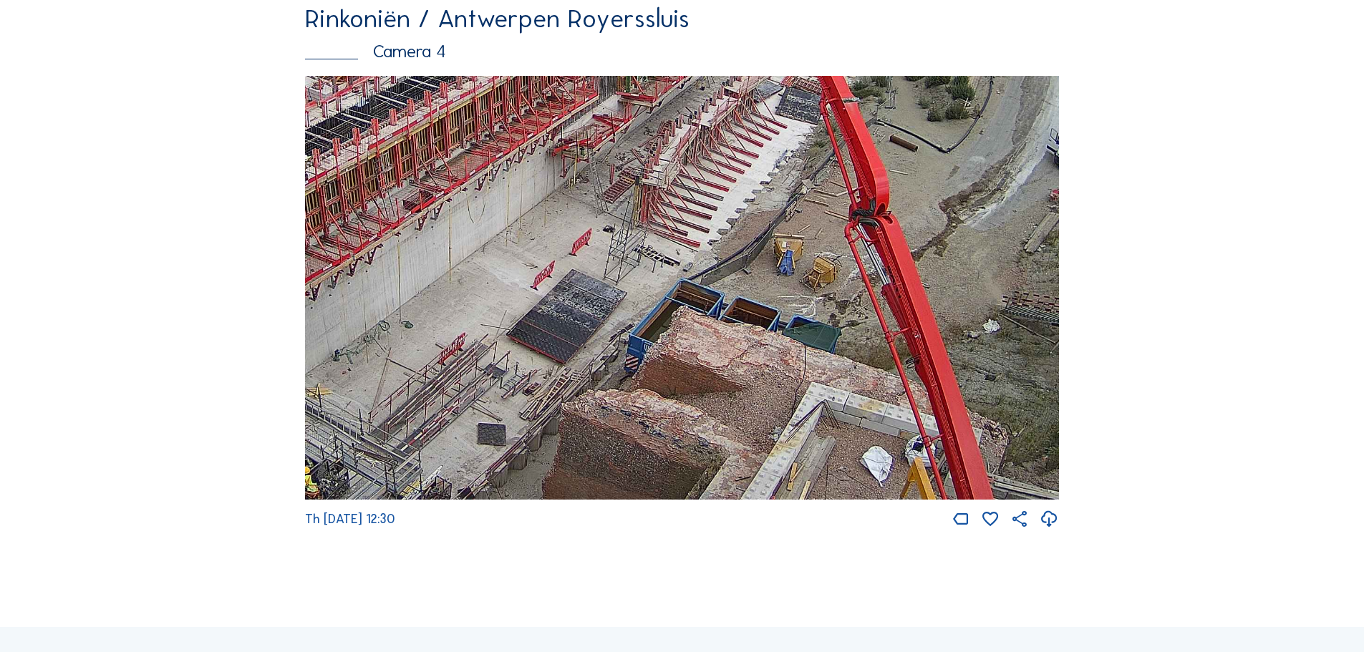
drag, startPoint x: 812, startPoint y: 228, endPoint x: 807, endPoint y: 344, distance: 116.1
click at [807, 344] on img at bounding box center [682, 288] width 754 height 424
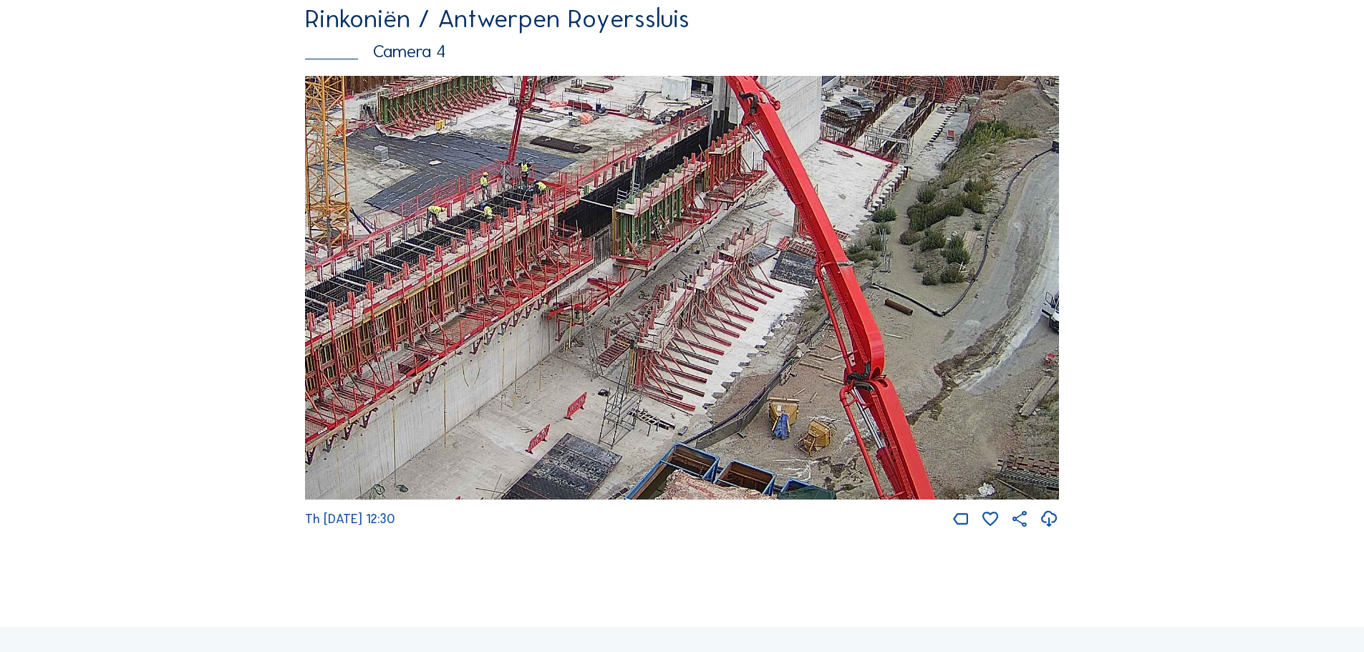
drag, startPoint x: 798, startPoint y: 213, endPoint x: 798, endPoint y: 273, distance: 59.4
click at [798, 273] on img at bounding box center [682, 288] width 754 height 424
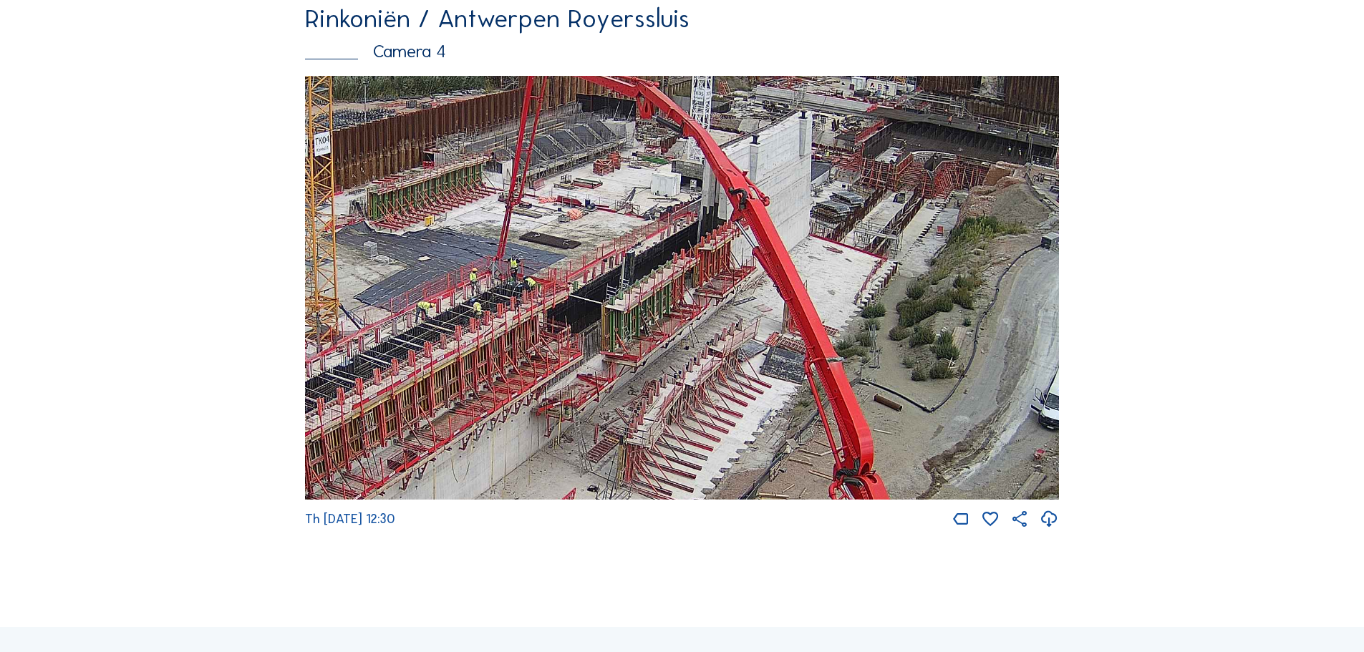
drag, startPoint x: 868, startPoint y: 216, endPoint x: 857, endPoint y: 312, distance: 96.5
click at [857, 312] on img at bounding box center [682, 288] width 754 height 424
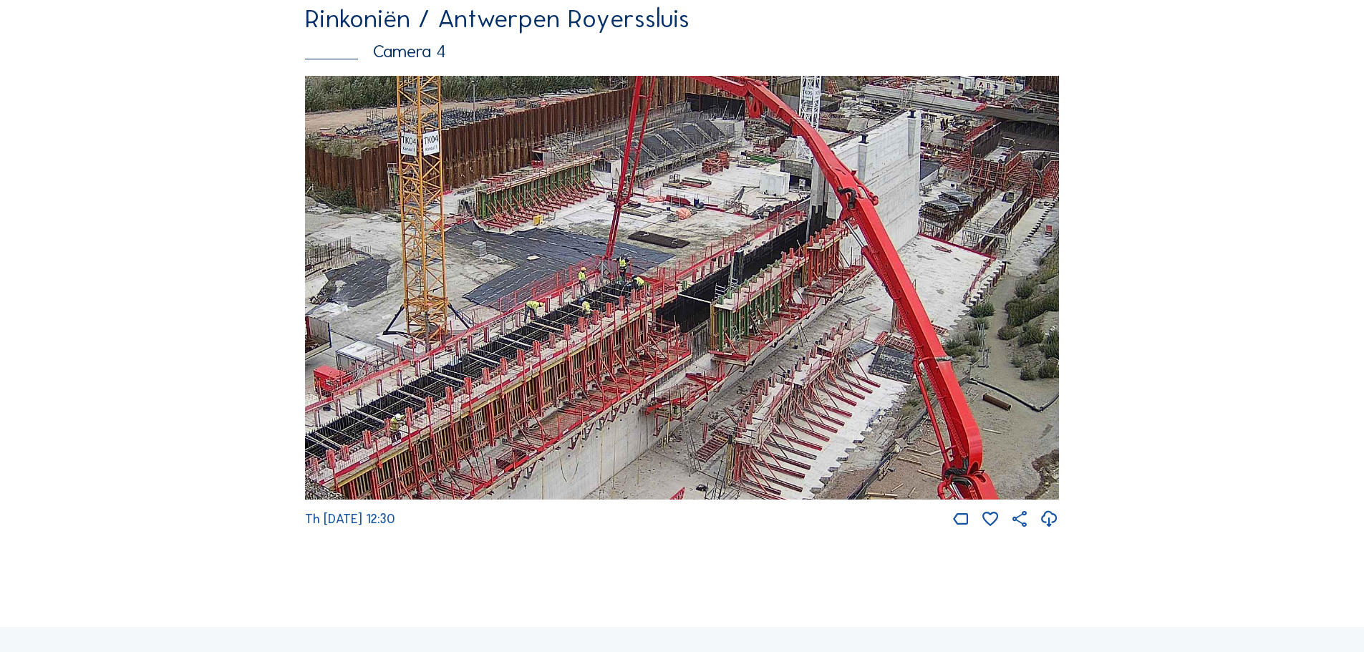
drag, startPoint x: 424, startPoint y: 333, endPoint x: 568, endPoint y: 334, distance: 143.9
click at [532, 332] on img at bounding box center [682, 288] width 754 height 424
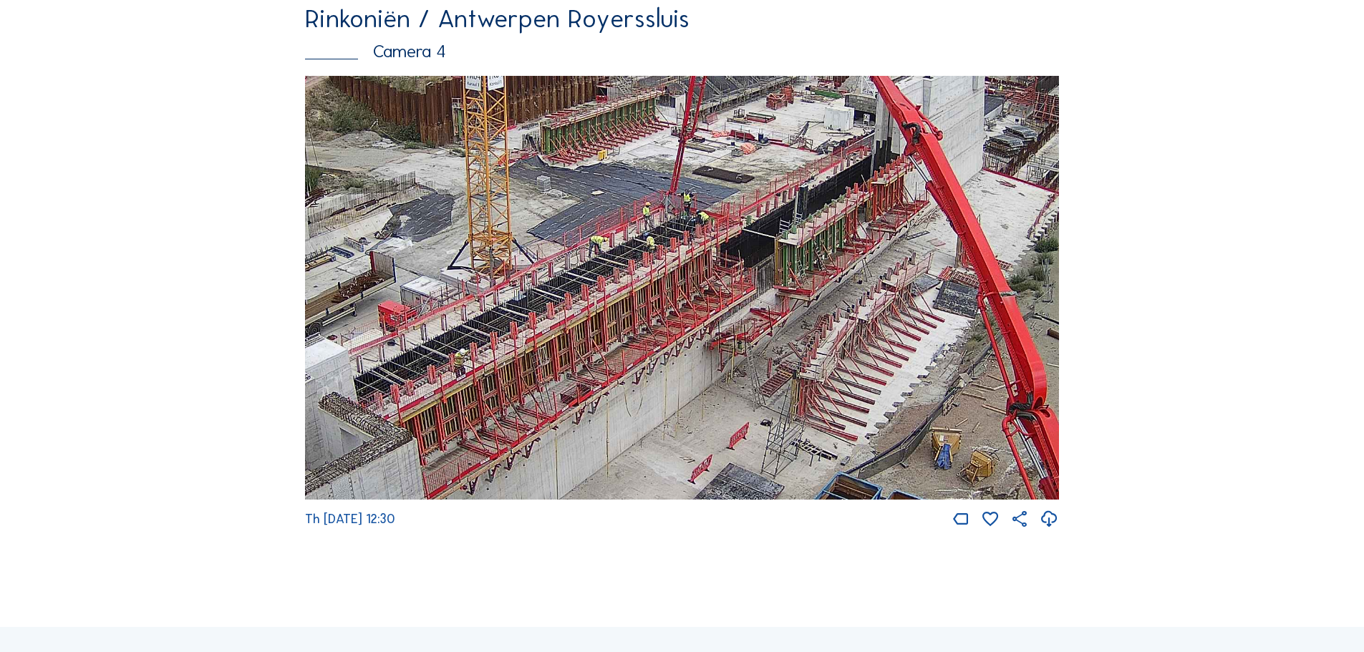
drag, startPoint x: 634, startPoint y: 422, endPoint x: 699, endPoint y: 357, distance: 92.1
click at [699, 357] on img at bounding box center [682, 288] width 754 height 424
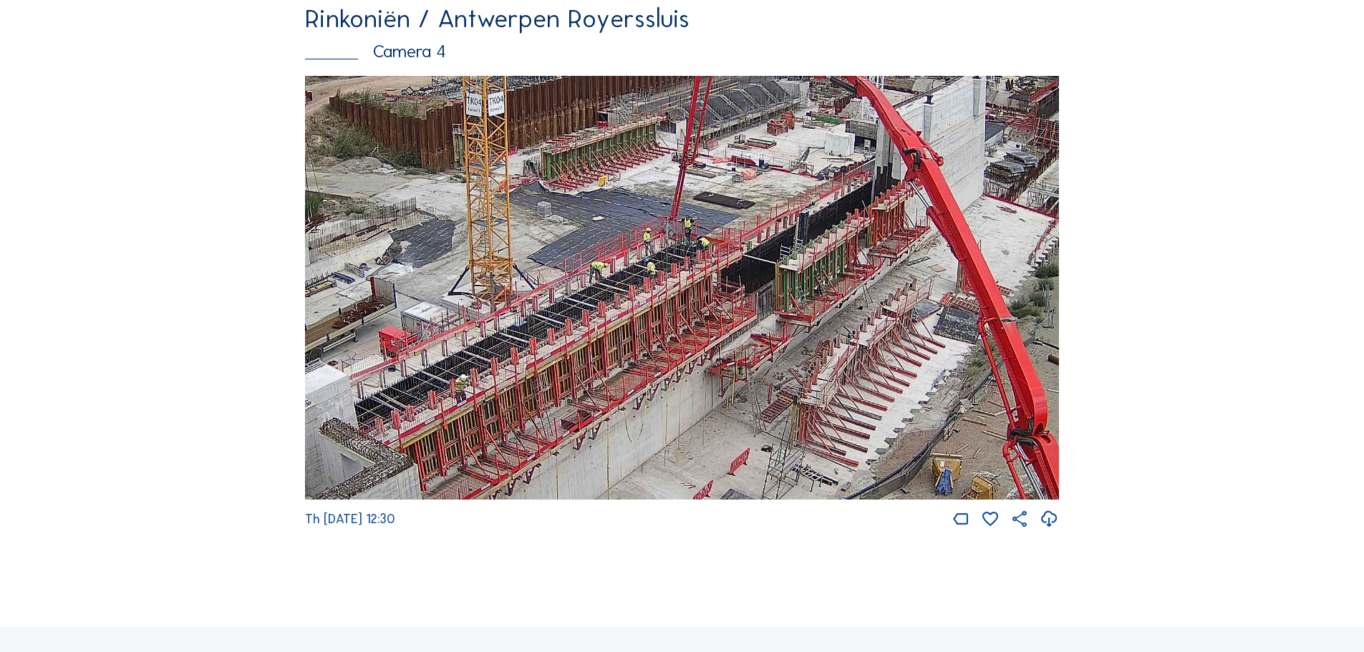
drag, startPoint x: 754, startPoint y: 205, endPoint x: 755, endPoint y: 231, distance: 25.8
click at [755, 231] on img at bounding box center [682, 288] width 754 height 424
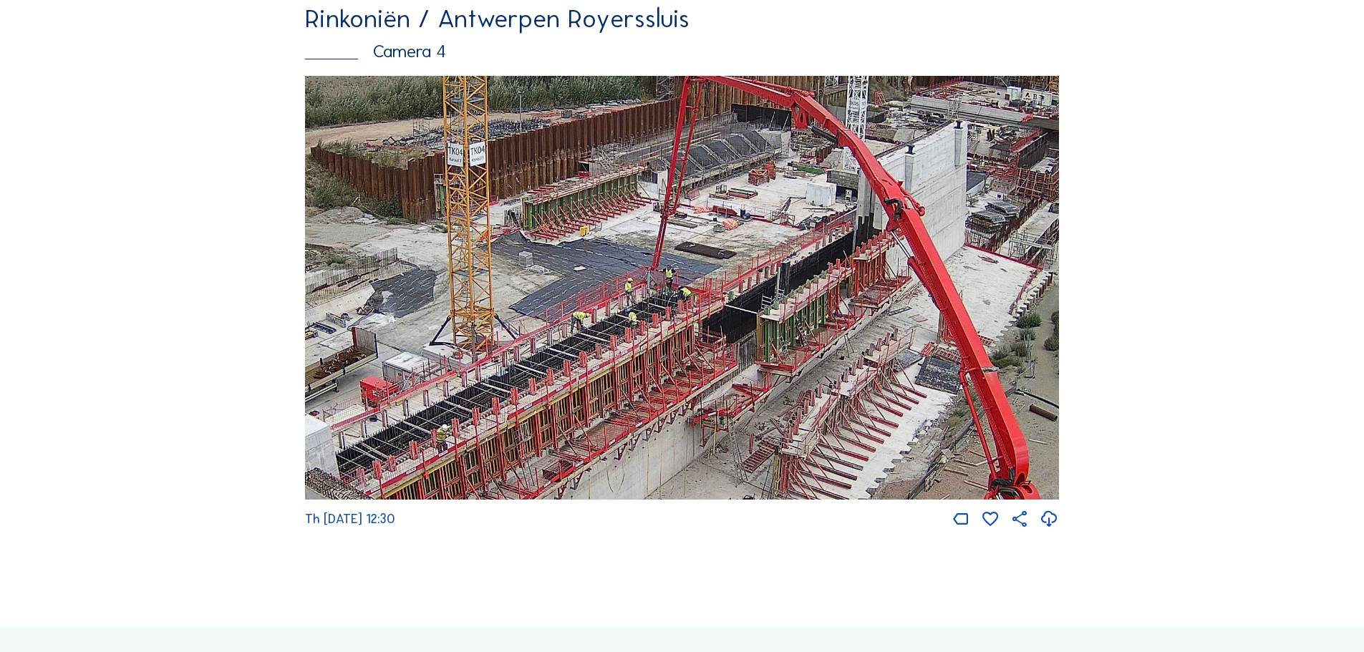
drag, startPoint x: 896, startPoint y: 199, endPoint x: 878, endPoint y: 249, distance: 53.5
click at [878, 249] on img at bounding box center [682, 288] width 754 height 424
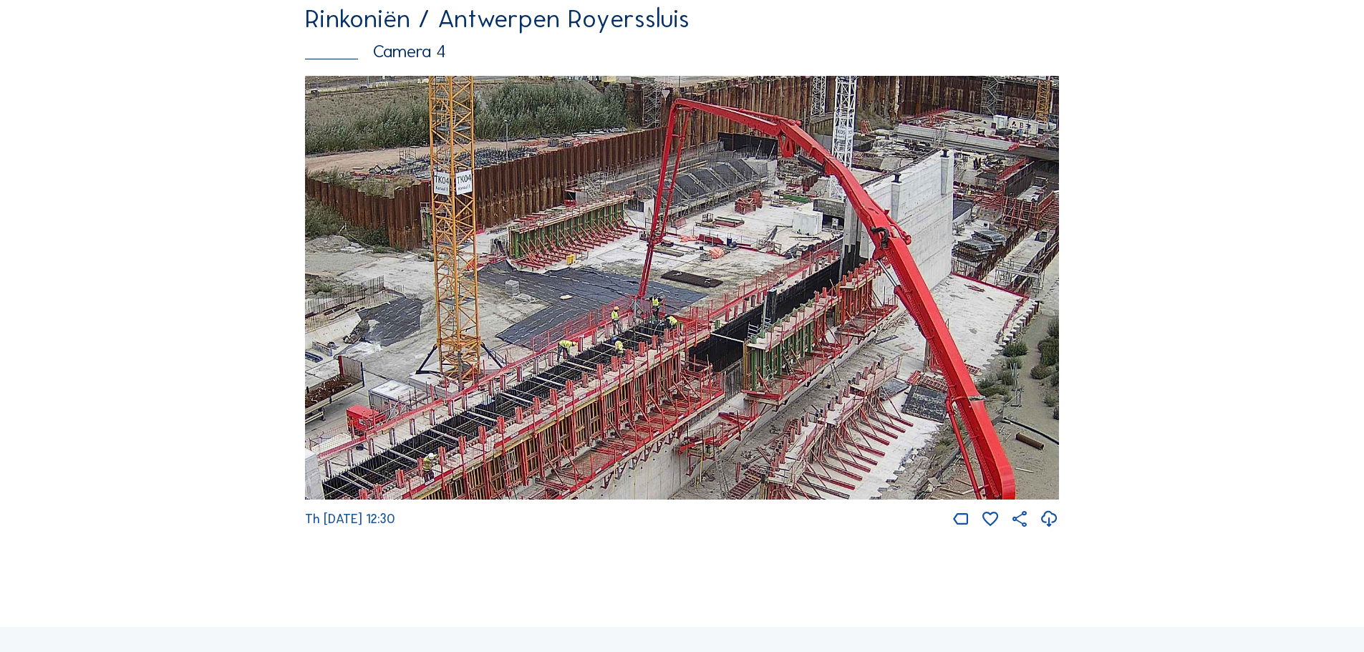
drag, startPoint x: 936, startPoint y: 219, endPoint x: 902, endPoint y: 271, distance: 61.9
click at [902, 271] on img at bounding box center [682, 288] width 754 height 424
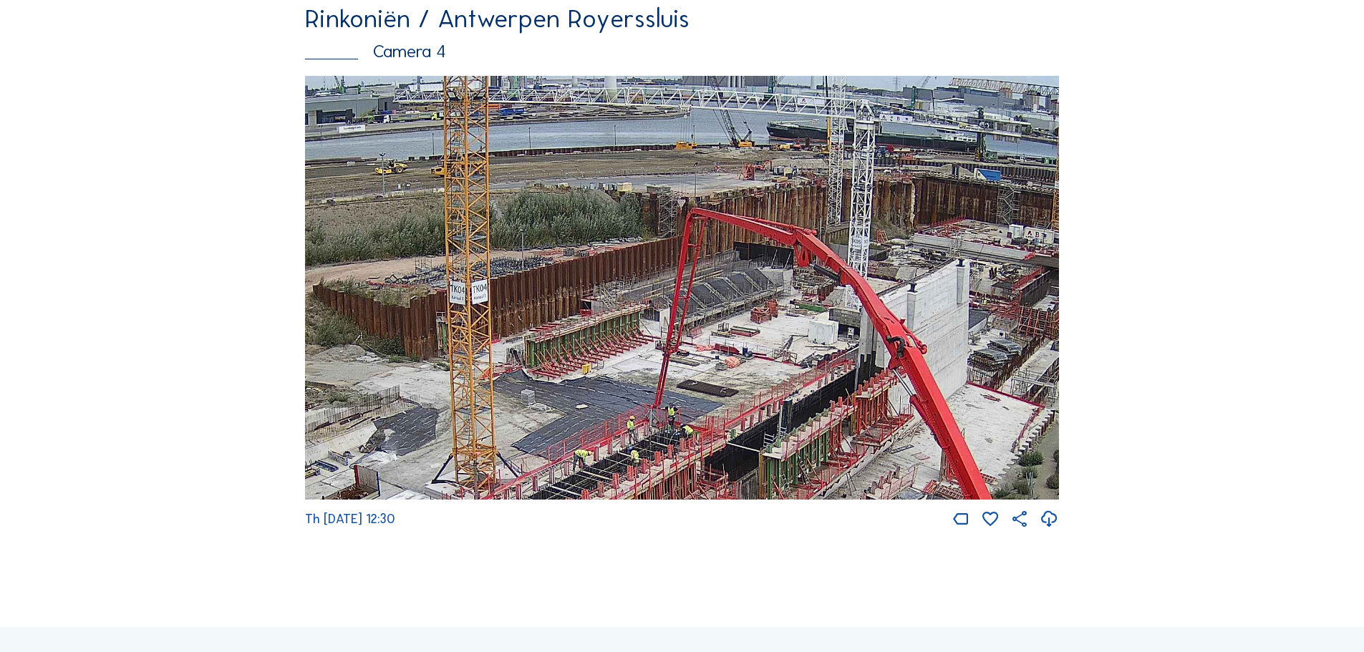
drag, startPoint x: 946, startPoint y: 311, endPoint x: 1147, endPoint y: 251, distance: 209.9
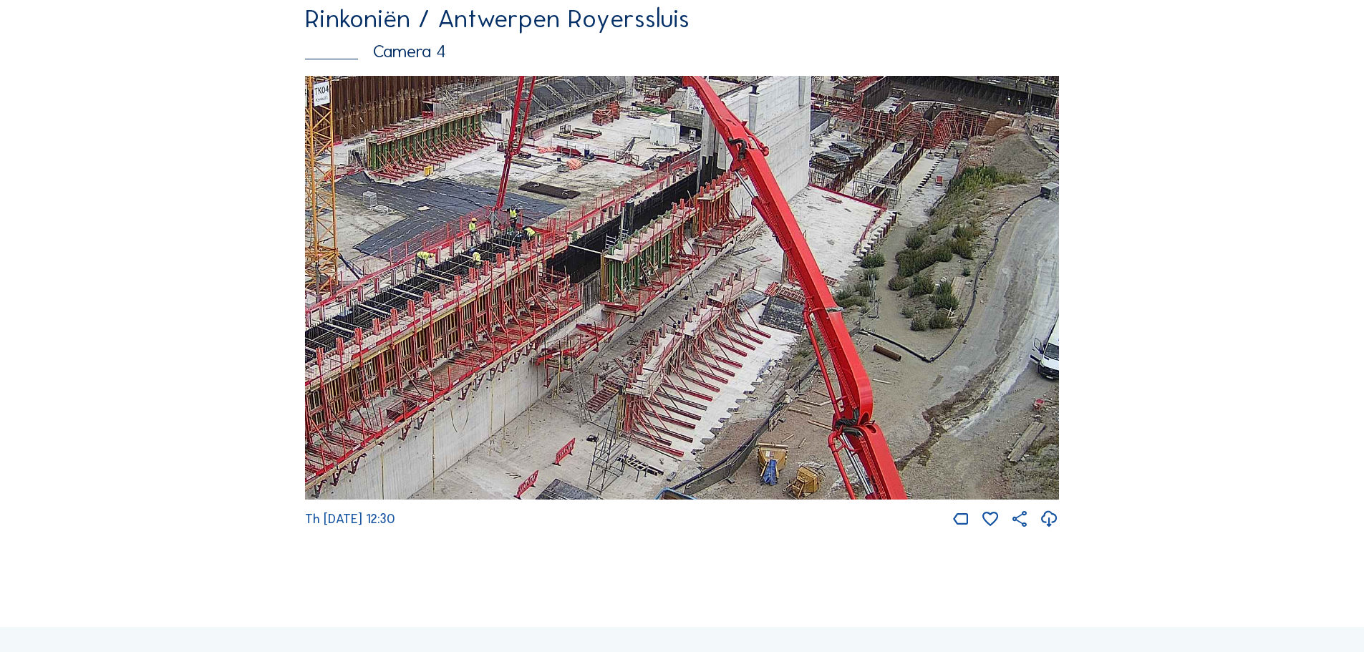
drag, startPoint x: 993, startPoint y: 395, endPoint x: 674, endPoint y: 272, distance: 341.5
click at [674, 272] on img at bounding box center [682, 288] width 754 height 424
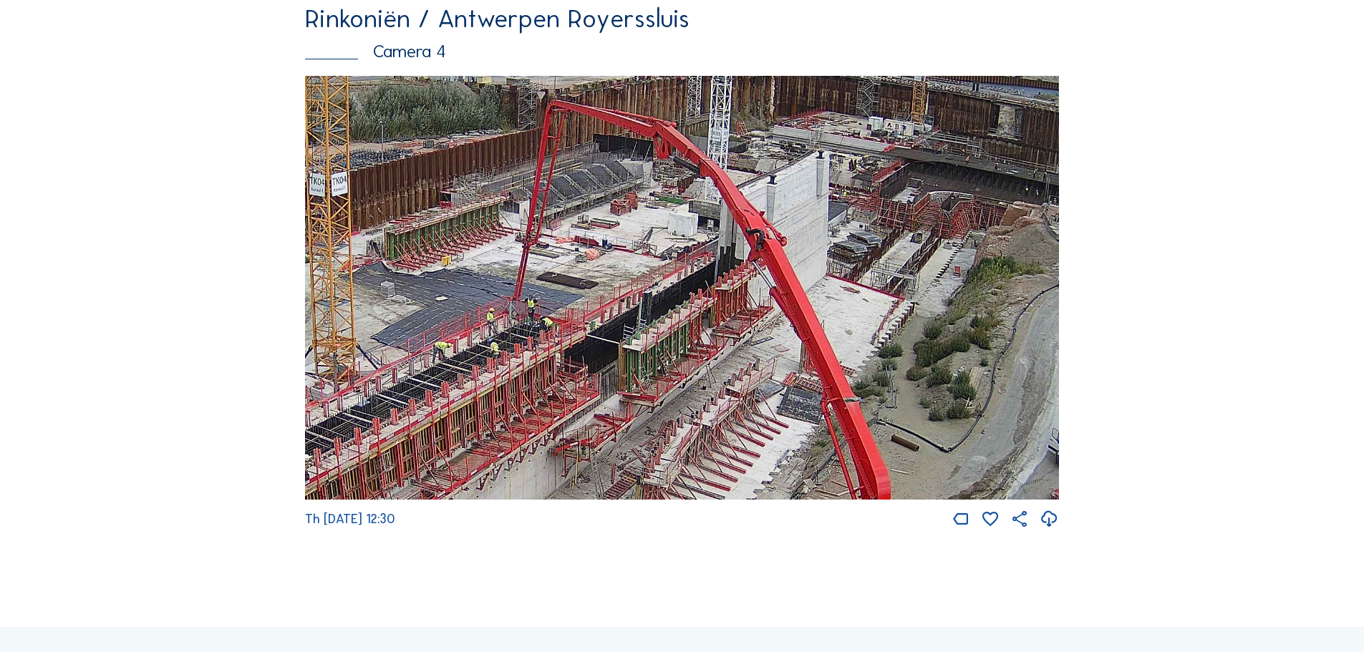
drag, startPoint x: 562, startPoint y: 319, endPoint x: 564, endPoint y: 395, distance: 75.9
click at [564, 395] on img at bounding box center [682, 288] width 754 height 424
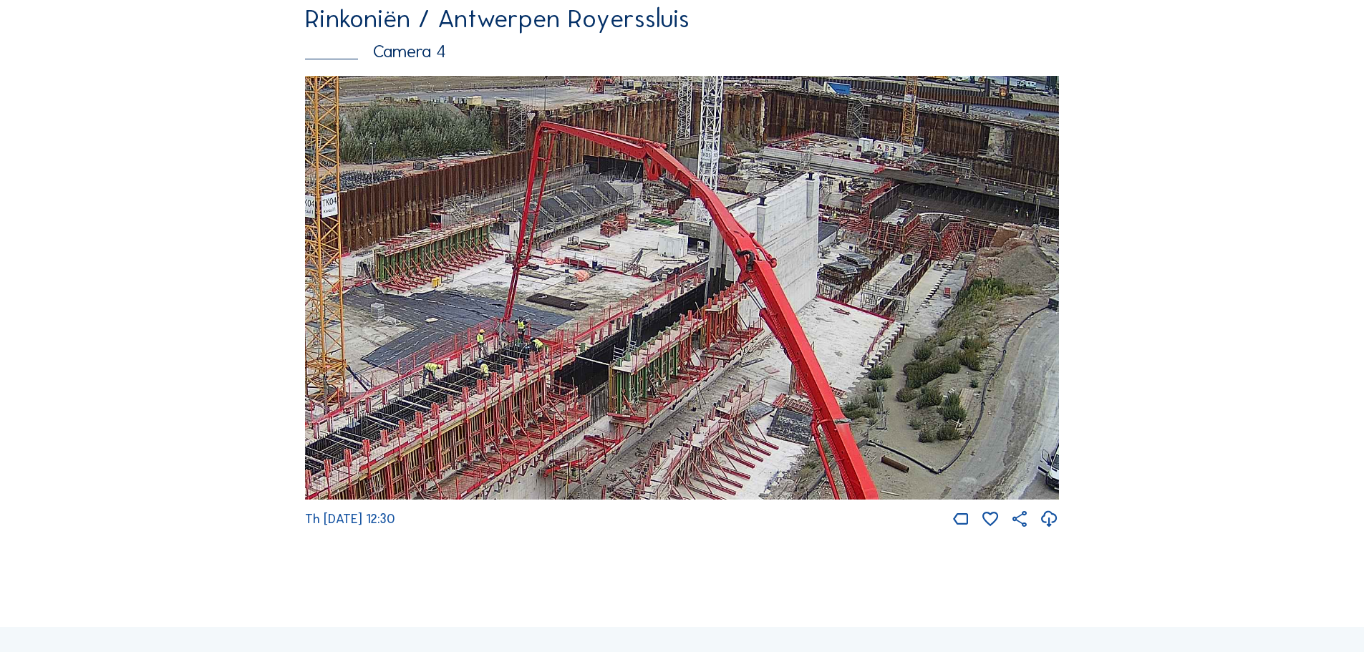
drag, startPoint x: 901, startPoint y: 295, endPoint x: 885, endPoint y: 324, distance: 33.0
click at [885, 324] on img at bounding box center [682, 288] width 754 height 424
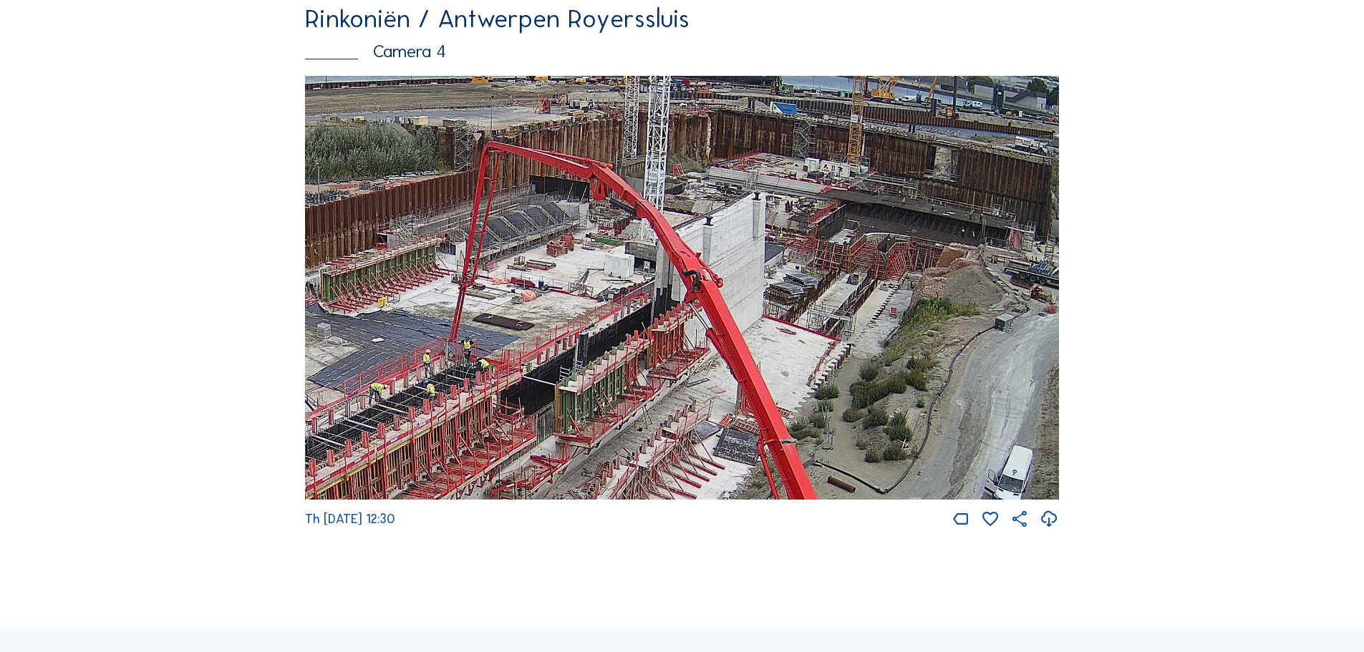
drag, startPoint x: 850, startPoint y: 235, endPoint x: 802, endPoint y: 247, distance: 50.2
click at [802, 247] on img at bounding box center [682, 288] width 754 height 424
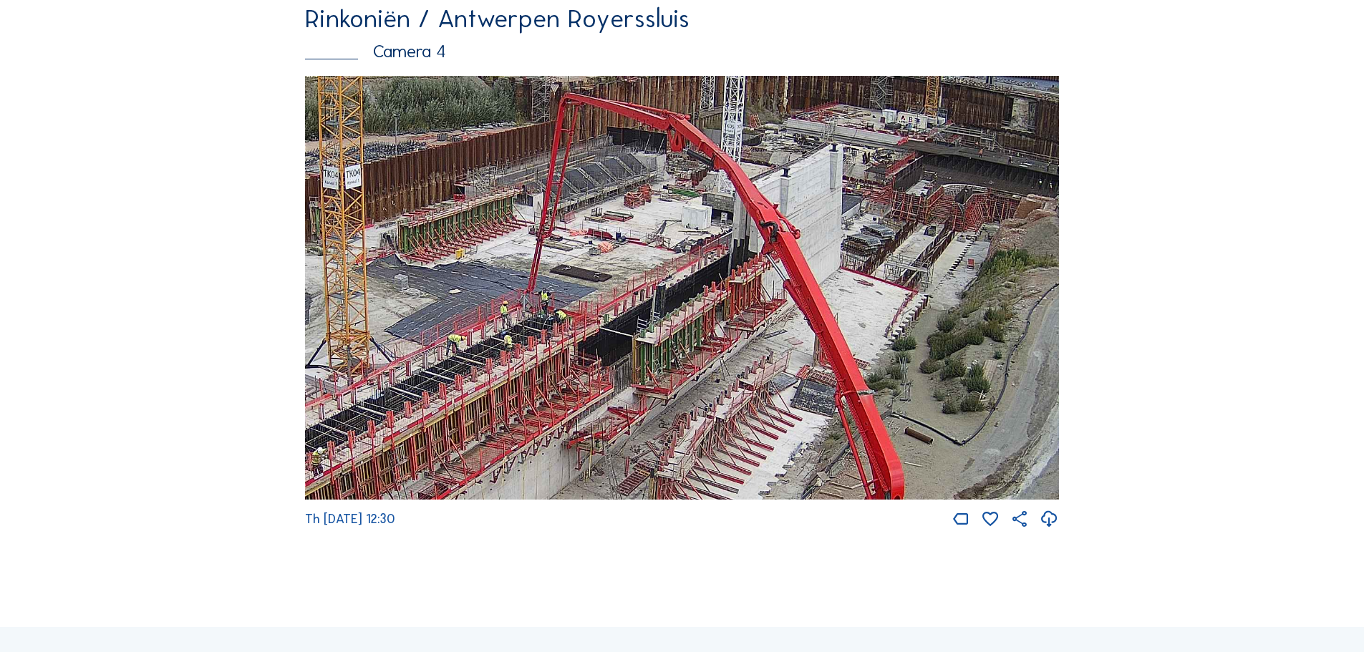
drag, startPoint x: 568, startPoint y: 323, endPoint x: 646, endPoint y: 274, distance: 91.4
click at [646, 274] on img at bounding box center [682, 288] width 754 height 424
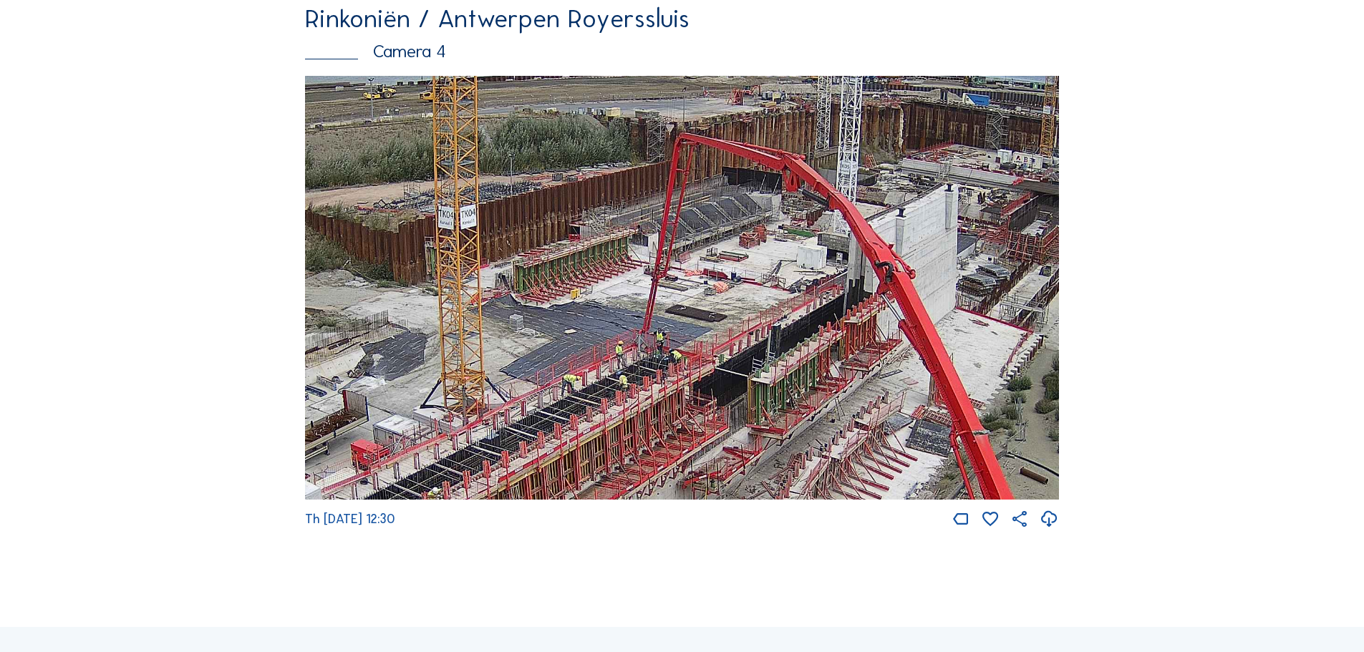
drag, startPoint x: 450, startPoint y: 319, endPoint x: 565, endPoint y: 359, distance: 122.0
click at [565, 359] on img at bounding box center [682, 288] width 754 height 424
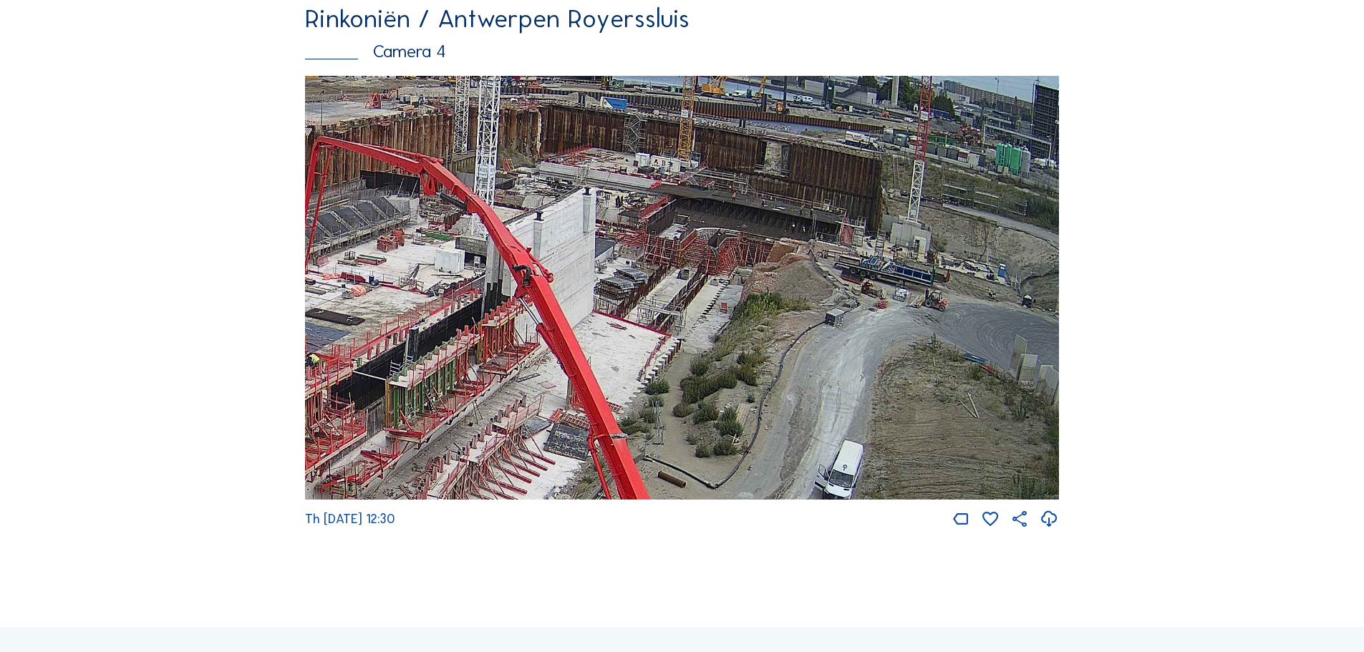
drag, startPoint x: 672, startPoint y: 376, endPoint x: 635, endPoint y: 372, distance: 37.4
click at [635, 372] on img at bounding box center [682, 288] width 754 height 424
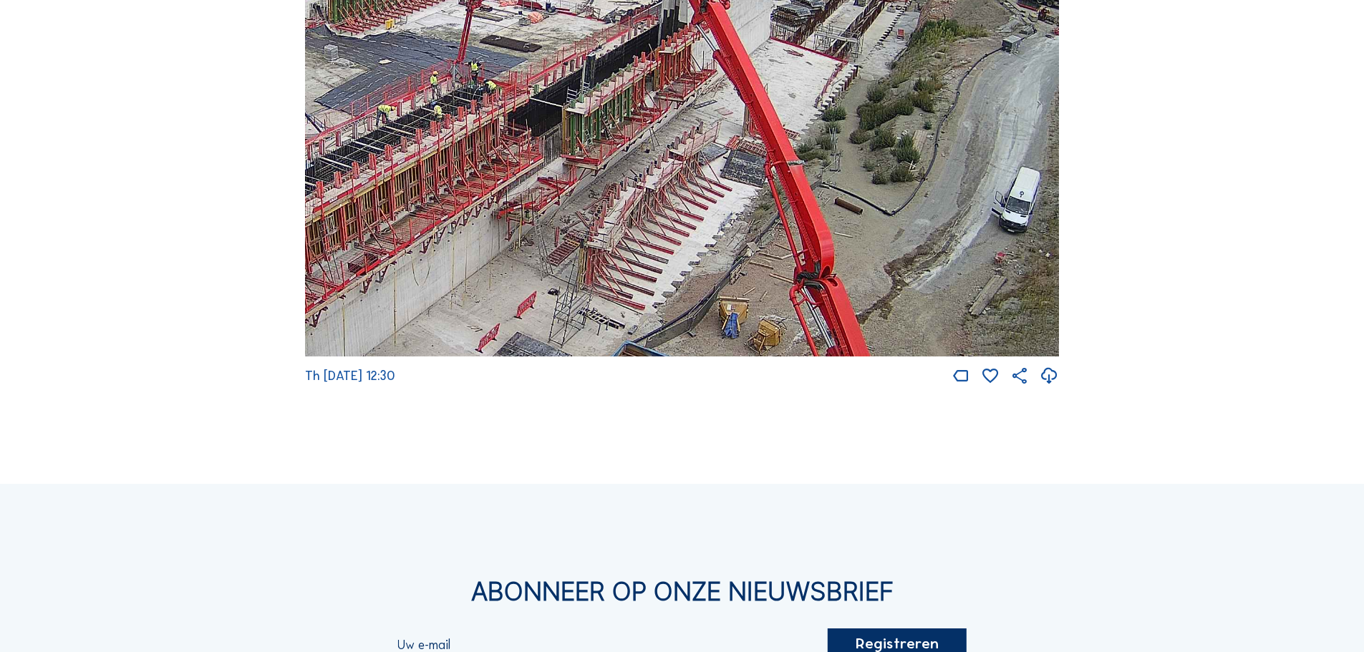
drag, startPoint x: 604, startPoint y: 215, endPoint x: 781, endPoint y: 85, distance: 219.6
click at [781, 85] on img at bounding box center [682, 145] width 754 height 424
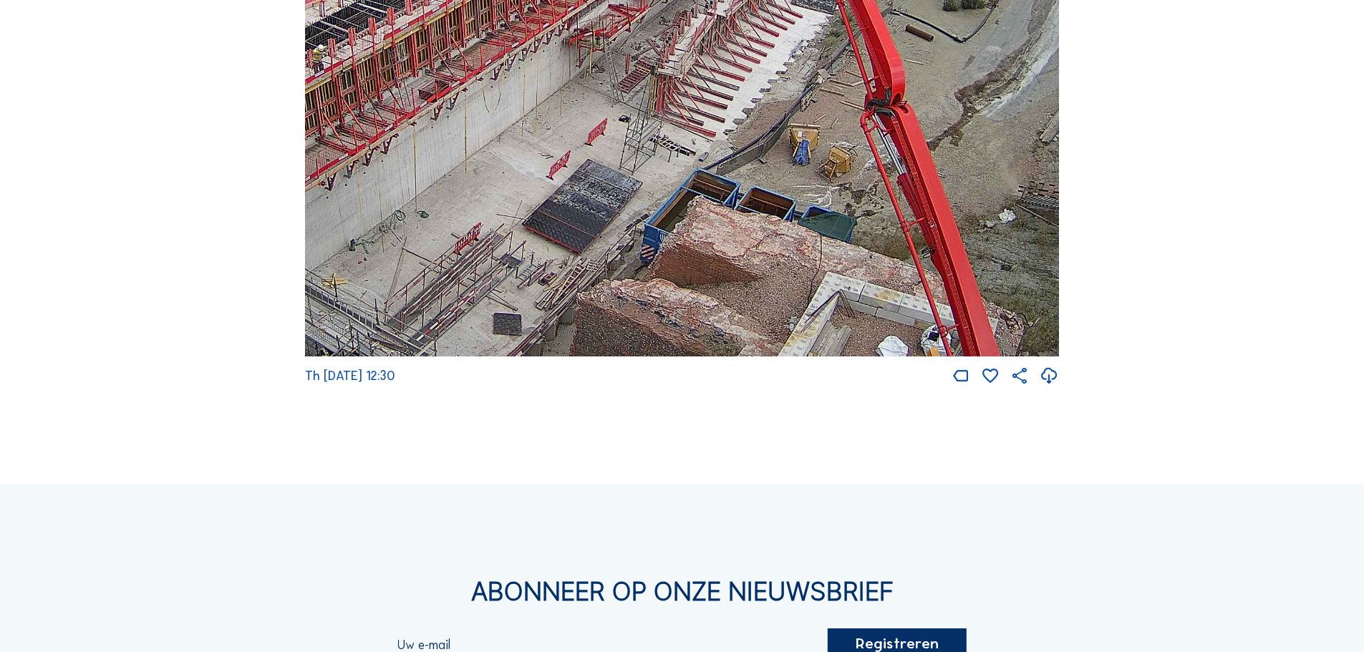
drag, startPoint x: 838, startPoint y: 257, endPoint x: 884, endPoint y: 138, distance: 127.6
click at [884, 138] on img at bounding box center [682, 145] width 754 height 424
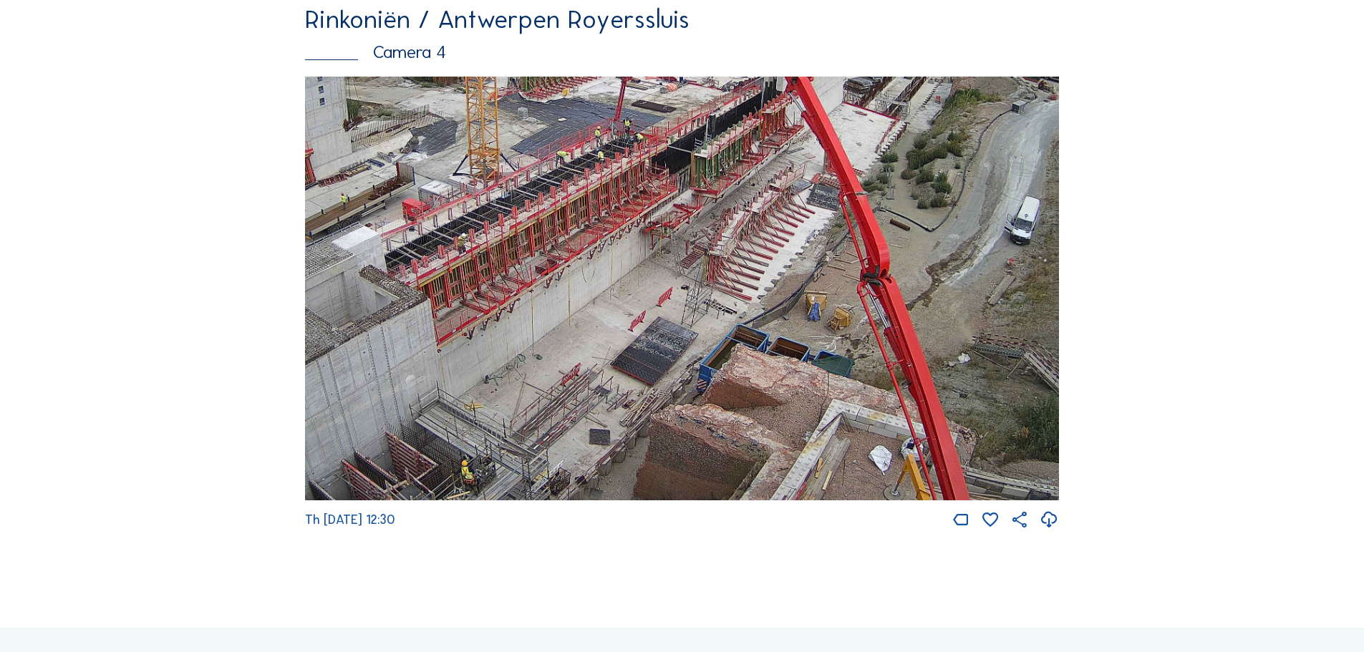
scroll to position [2434, 0]
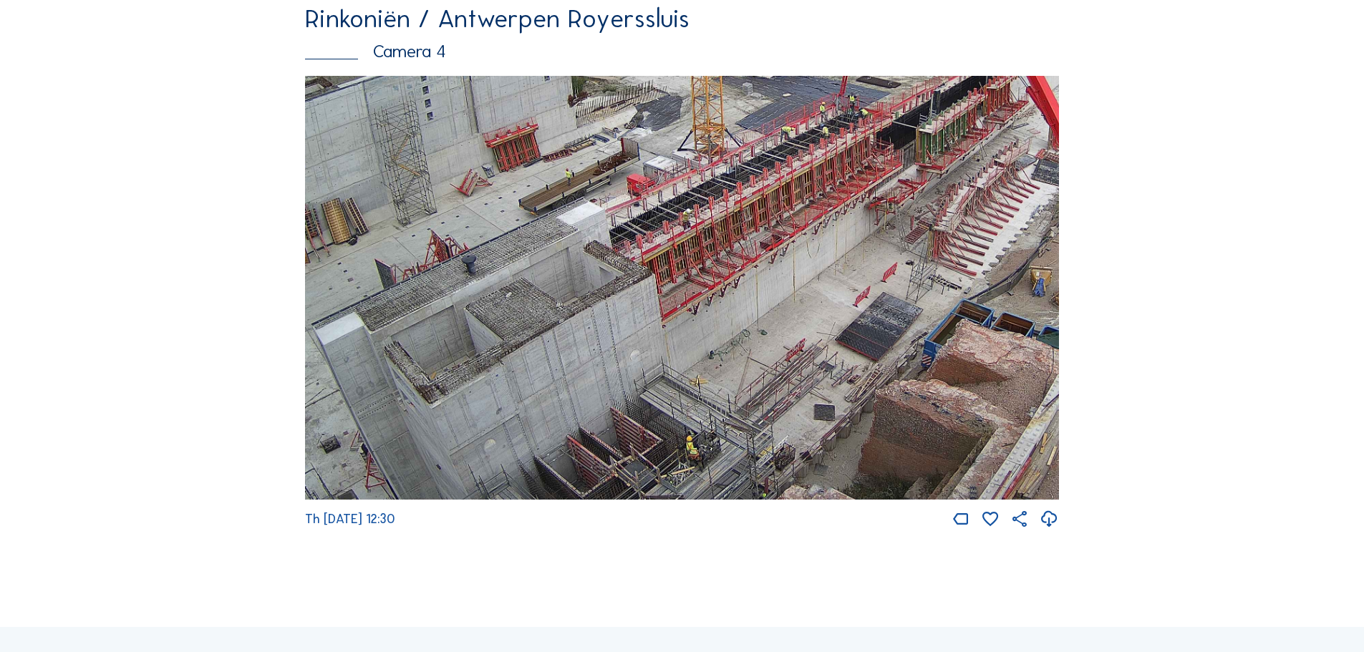
drag, startPoint x: 378, startPoint y: 442, endPoint x: 603, endPoint y: 176, distance: 348.4
click at [603, 176] on img at bounding box center [682, 288] width 754 height 424
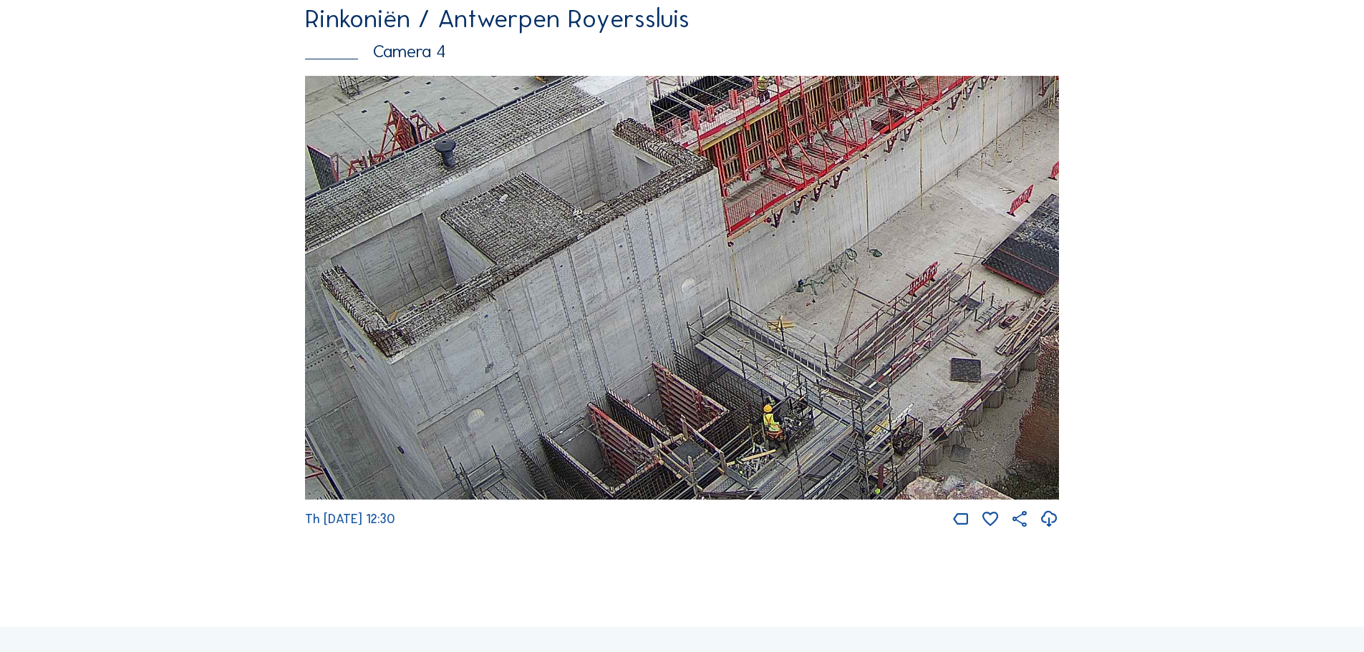
drag, startPoint x: 593, startPoint y: 422, endPoint x: 615, endPoint y: 346, distance: 78.2
click at [615, 346] on img at bounding box center [682, 288] width 754 height 424
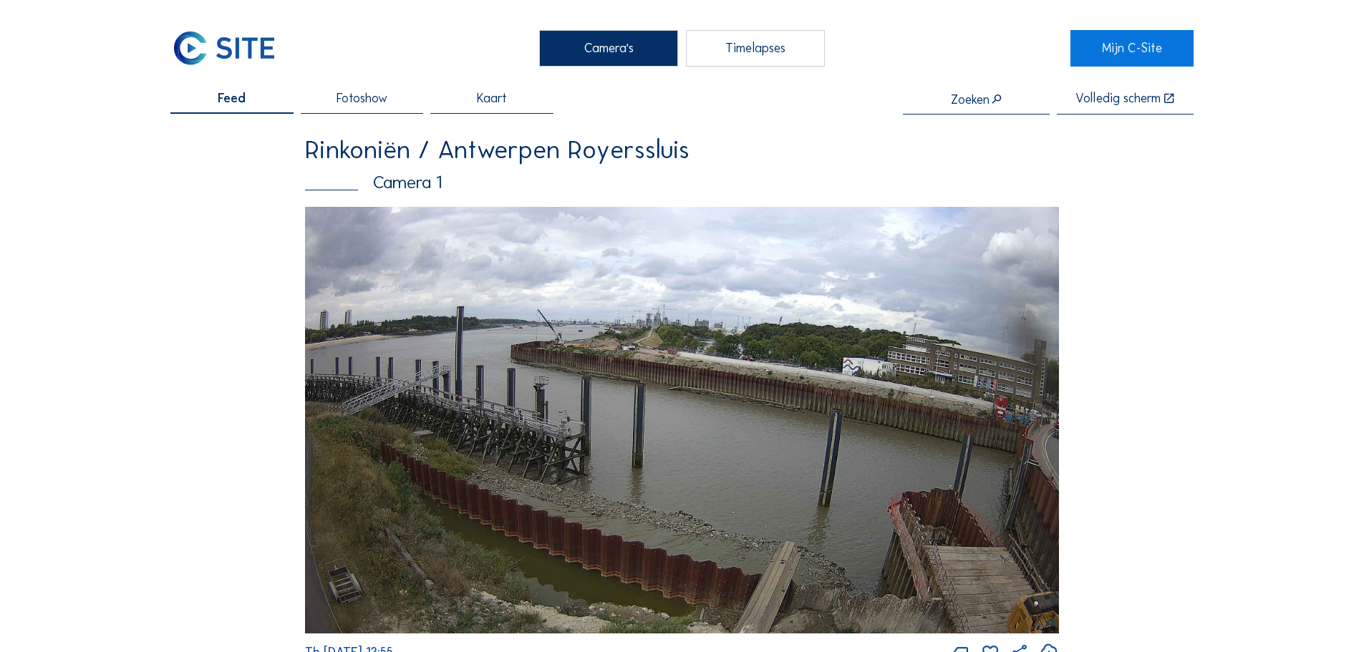
scroll to position [143, 0]
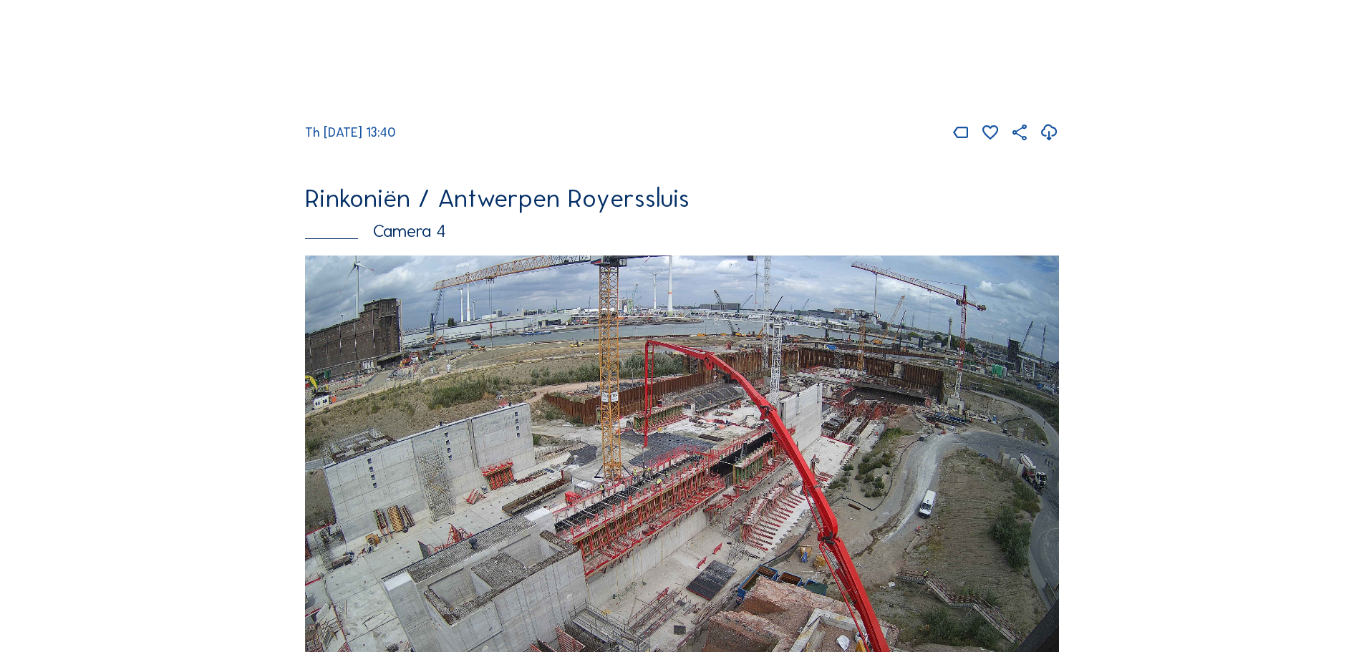
scroll to position [2291, 0]
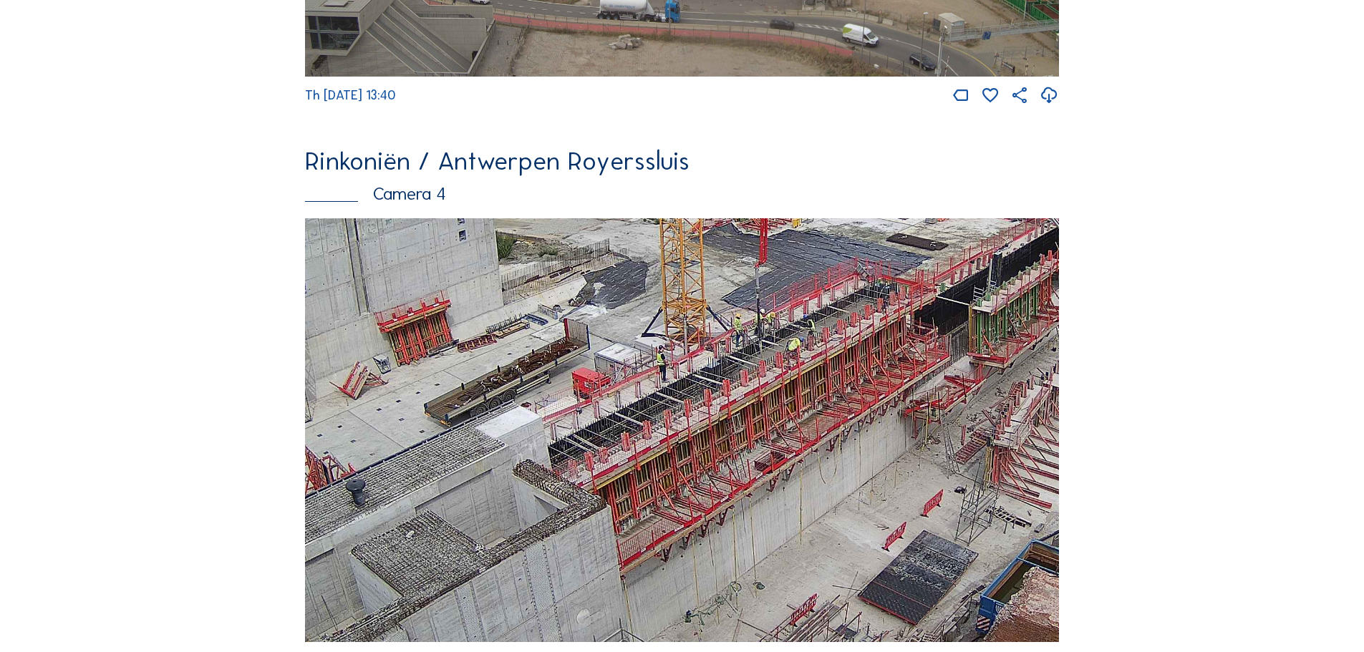
drag, startPoint x: 877, startPoint y: 454, endPoint x: 1010, endPoint y: 313, distance: 193.9
click at [1010, 313] on img at bounding box center [682, 430] width 754 height 424
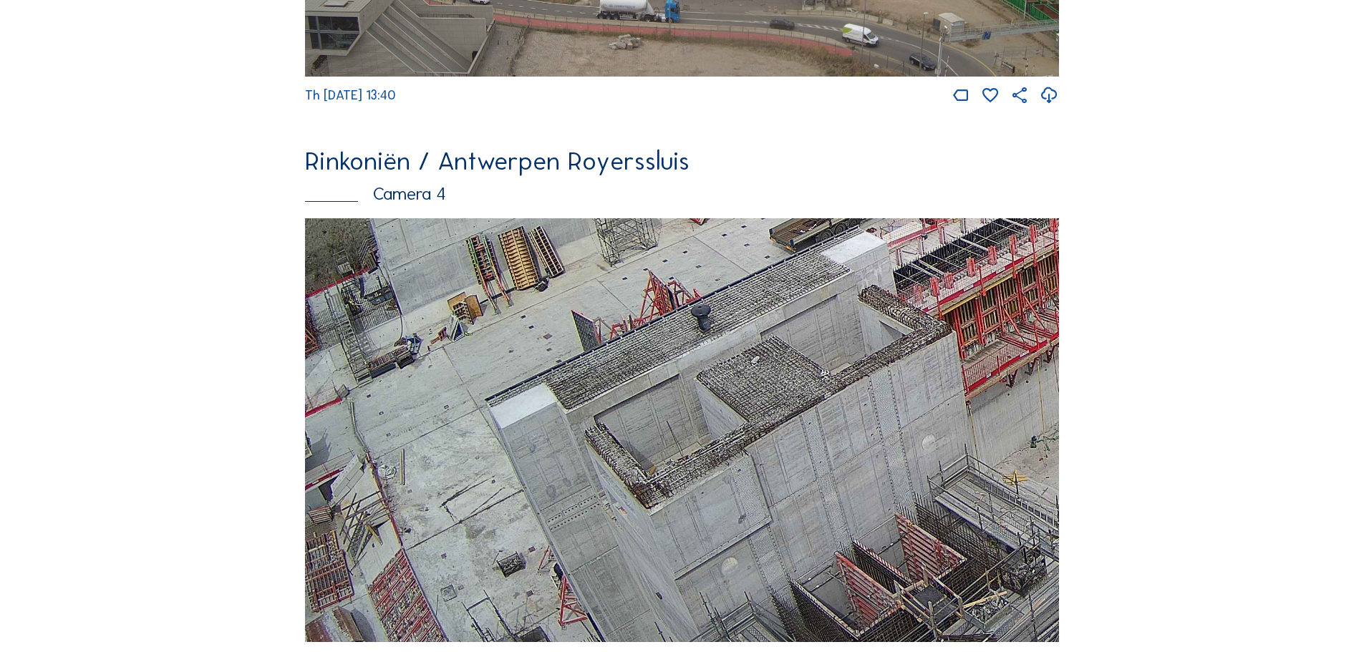
drag, startPoint x: 520, startPoint y: 467, endPoint x: 1059, endPoint y: 267, distance: 574.8
click at [1059, 267] on img at bounding box center [682, 430] width 754 height 424
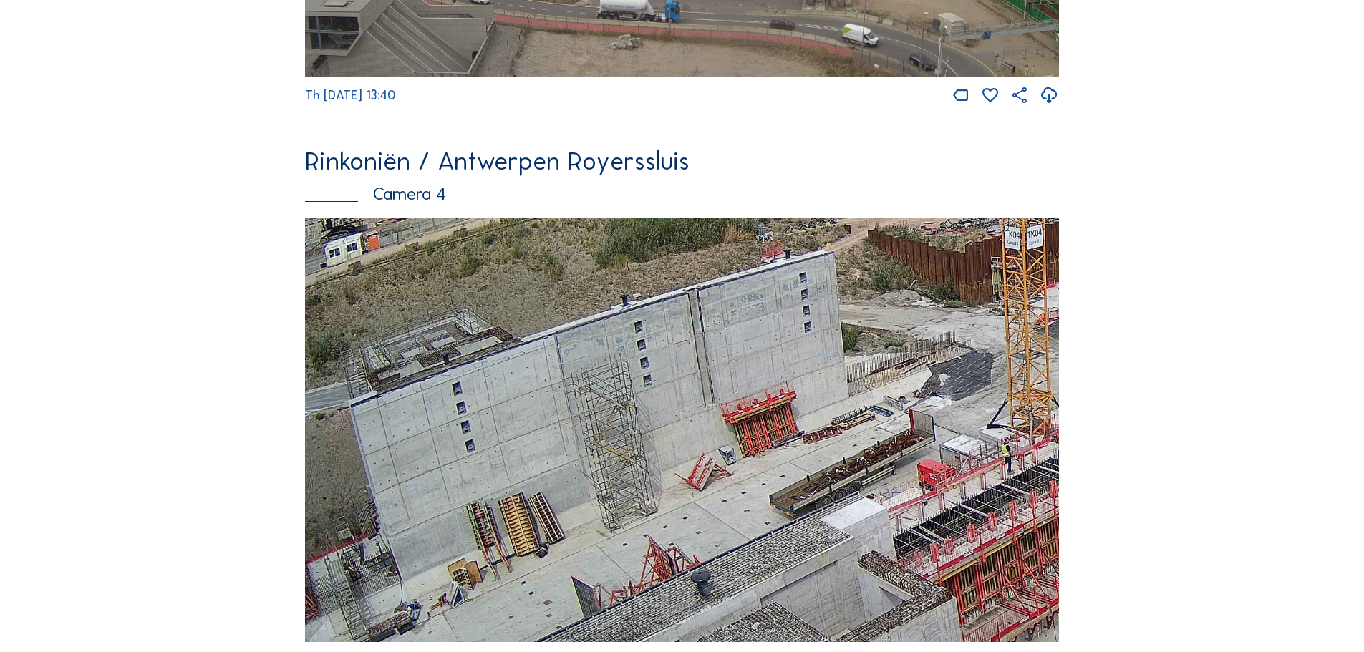
drag, startPoint x: 478, startPoint y: 419, endPoint x: 756, endPoint y: 686, distance: 384.8
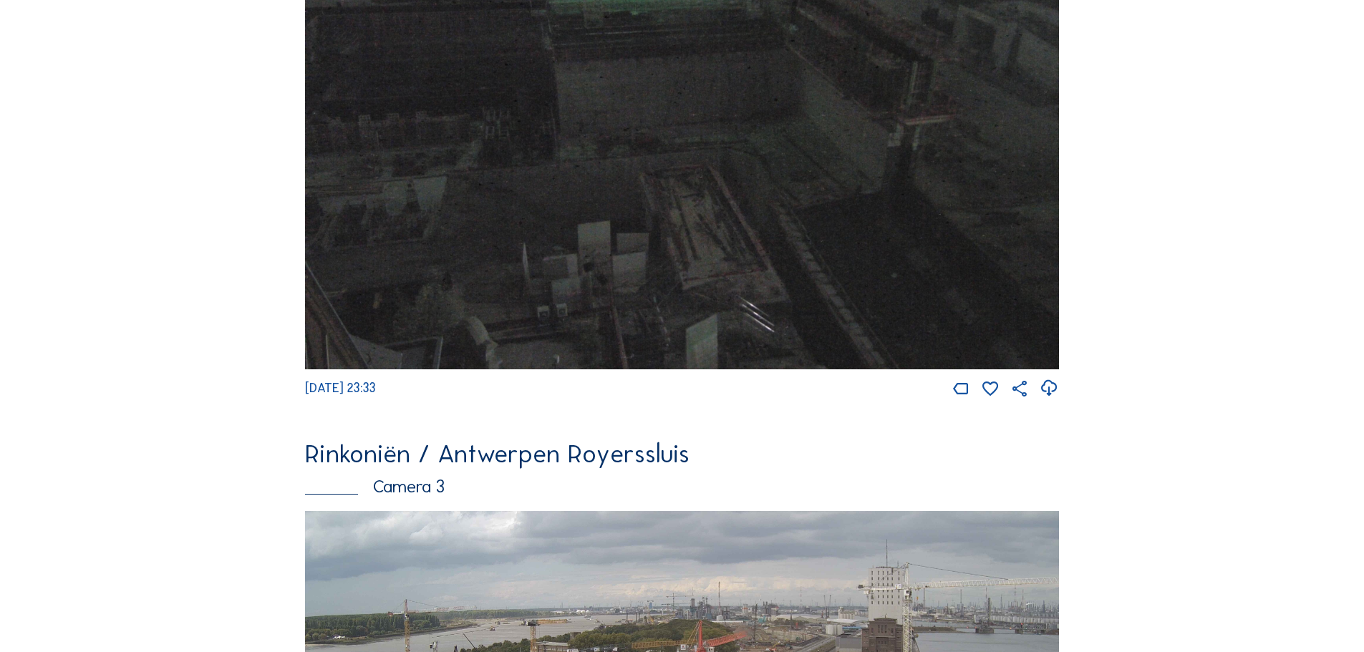
scroll to position [1862, 0]
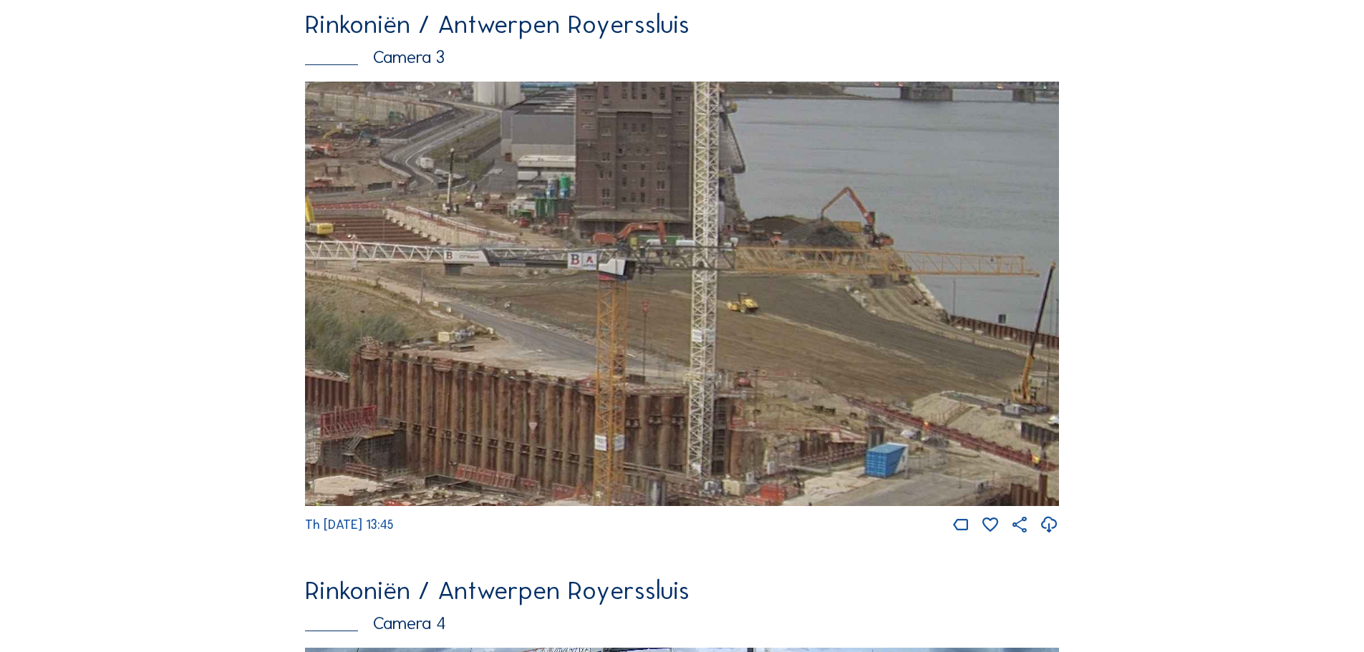
drag, startPoint x: 892, startPoint y: 318, endPoint x: 827, endPoint y: 316, distance: 65.2
click at [828, 319] on img at bounding box center [682, 294] width 754 height 424
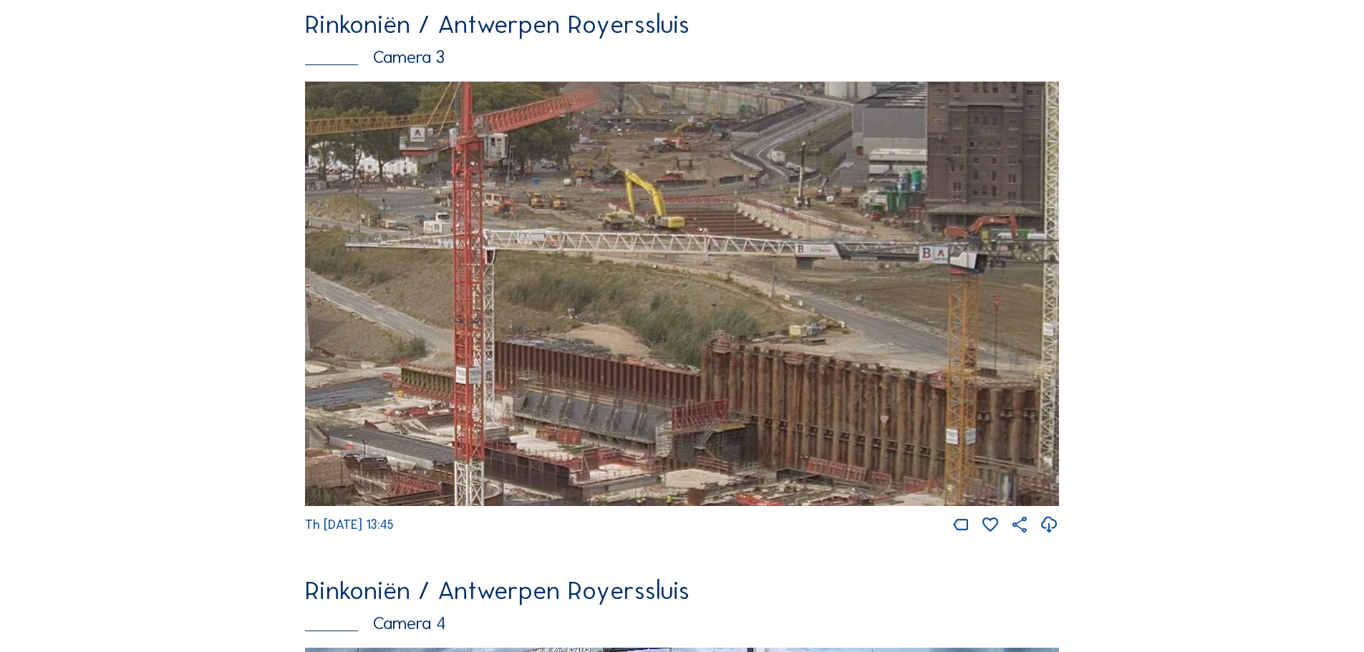
drag, startPoint x: 544, startPoint y: 425, endPoint x: 833, endPoint y: 480, distance: 293.6
click at [833, 480] on img at bounding box center [682, 294] width 754 height 424
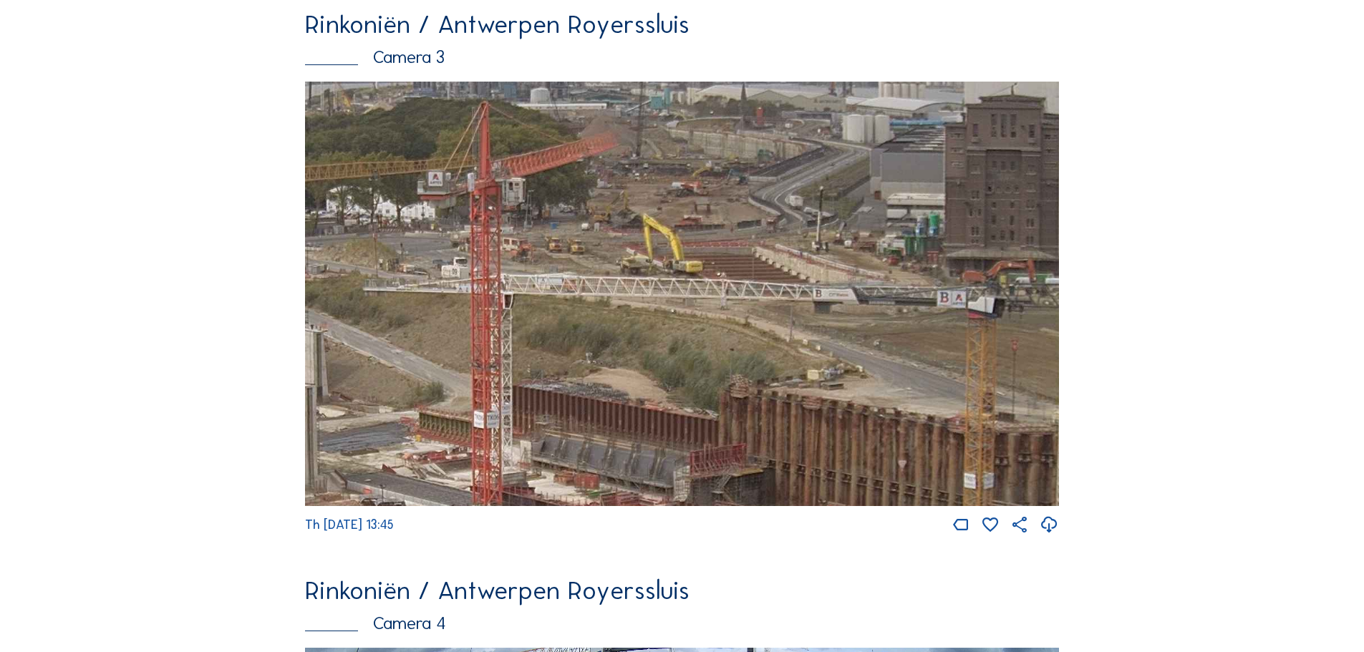
drag, startPoint x: 598, startPoint y: 181, endPoint x: 639, endPoint y: 279, distance: 106.2
click at [639, 279] on img at bounding box center [682, 294] width 754 height 424
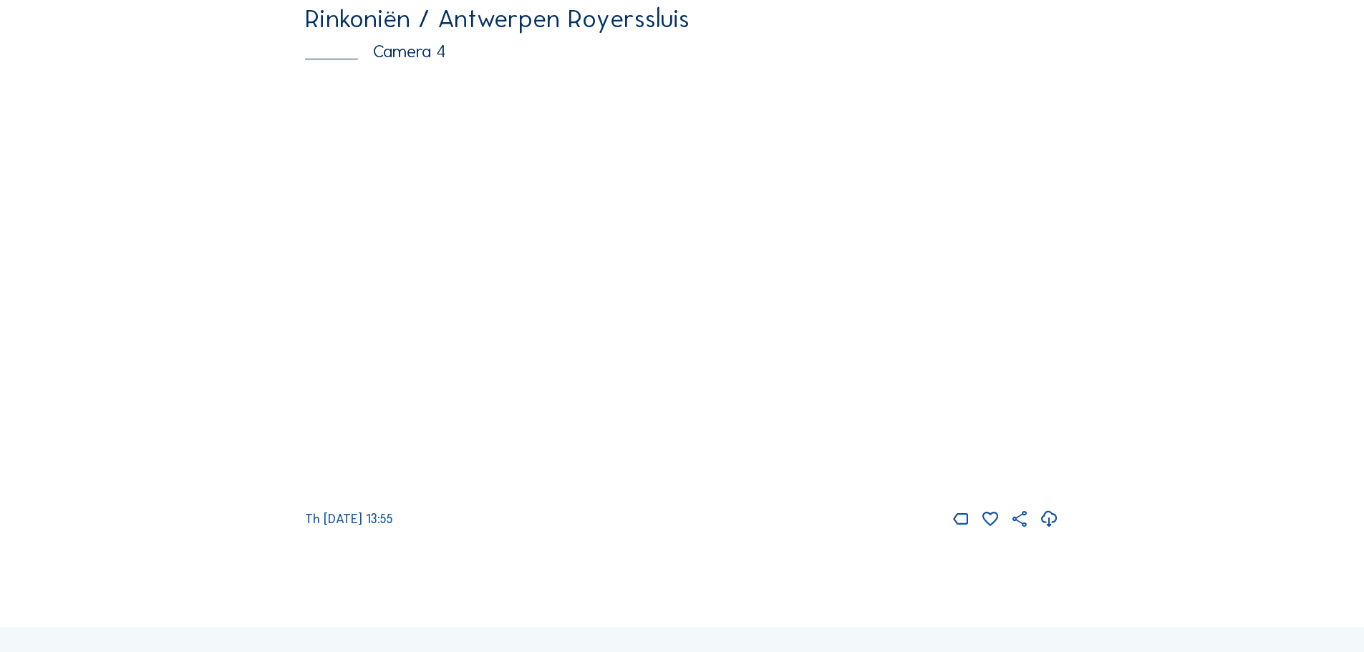
scroll to position [2435, 0]
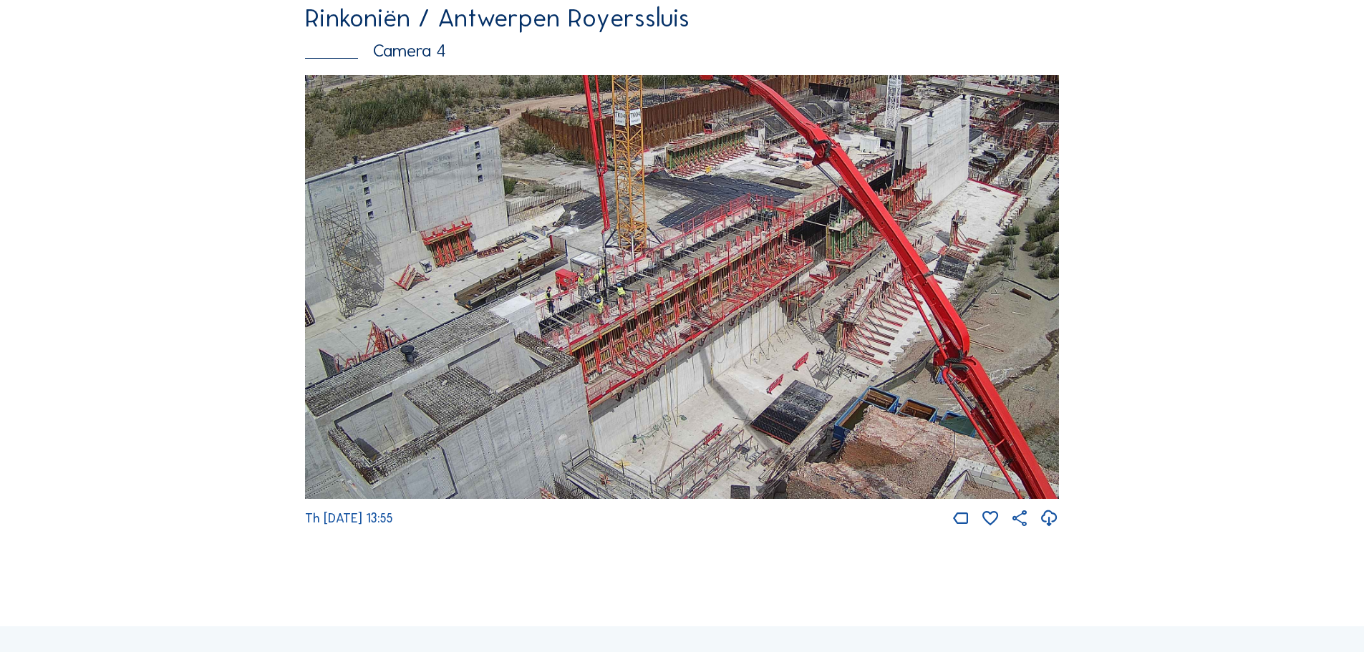
drag, startPoint x: 707, startPoint y: 446, endPoint x: 748, endPoint y: 393, distance: 67.3
click at [748, 393] on img at bounding box center [682, 287] width 754 height 424
